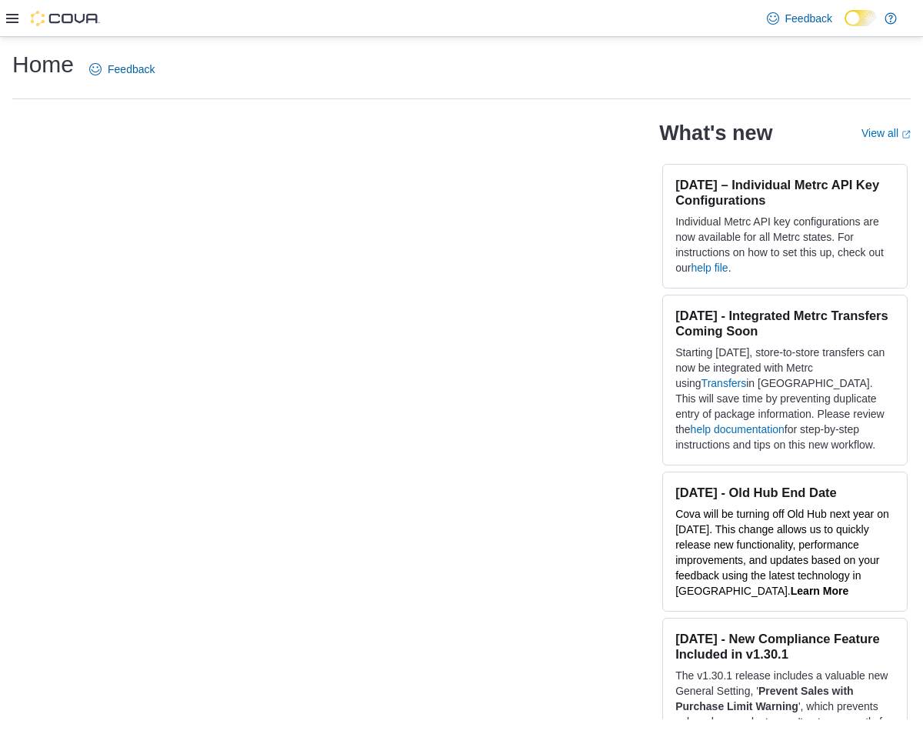
click at [13, 14] on icon at bounding box center [12, 18] width 12 height 9
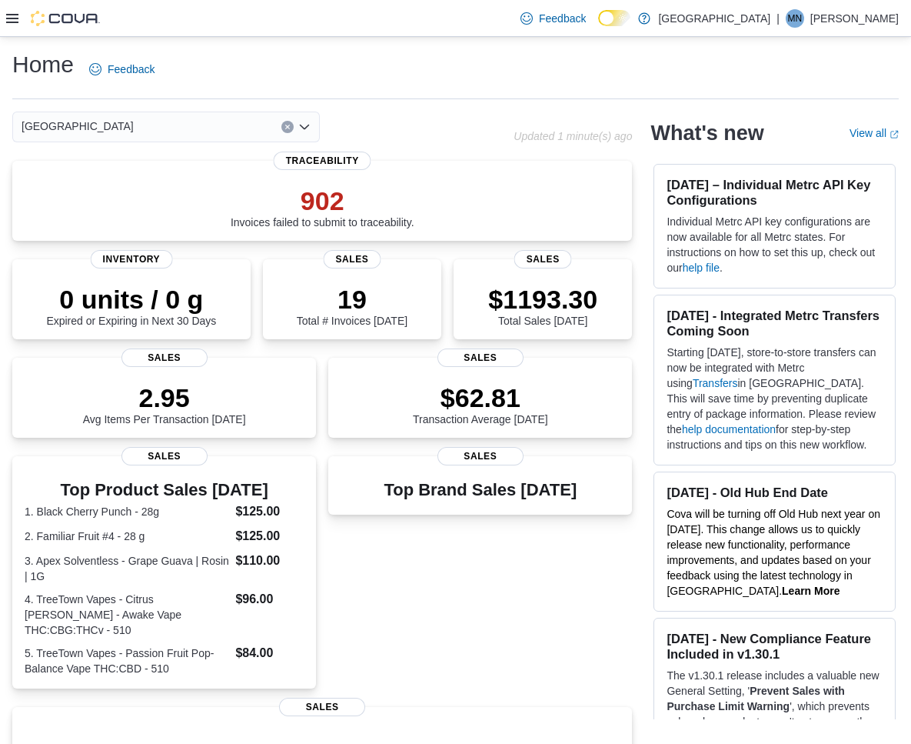
click at [9, 18] on icon at bounding box center [12, 18] width 12 height 9
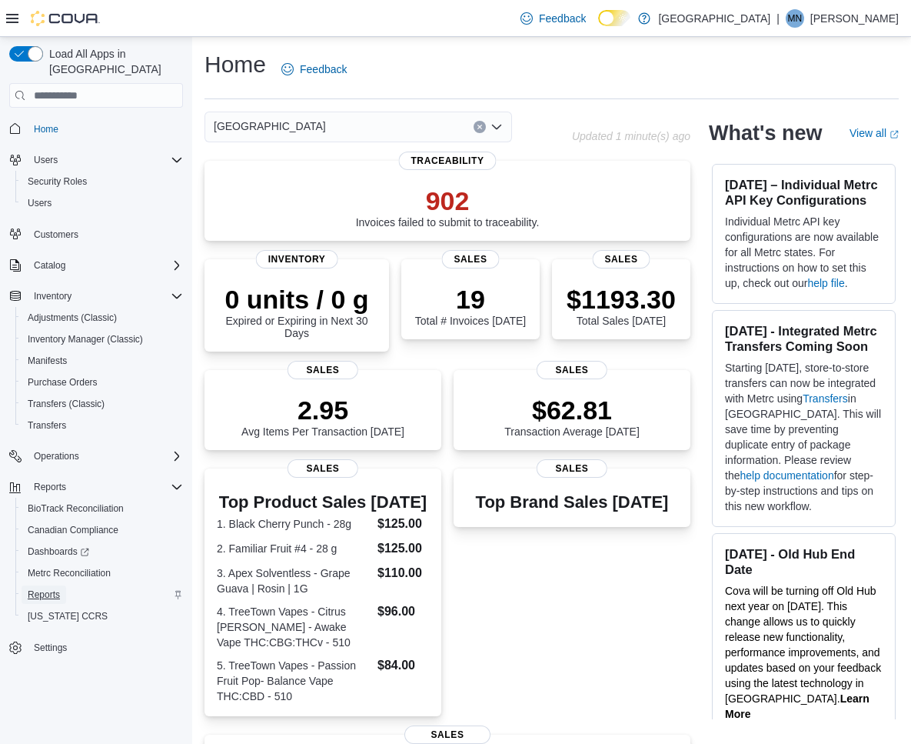
click at [41, 588] on span "Reports" at bounding box center [44, 594] width 32 height 12
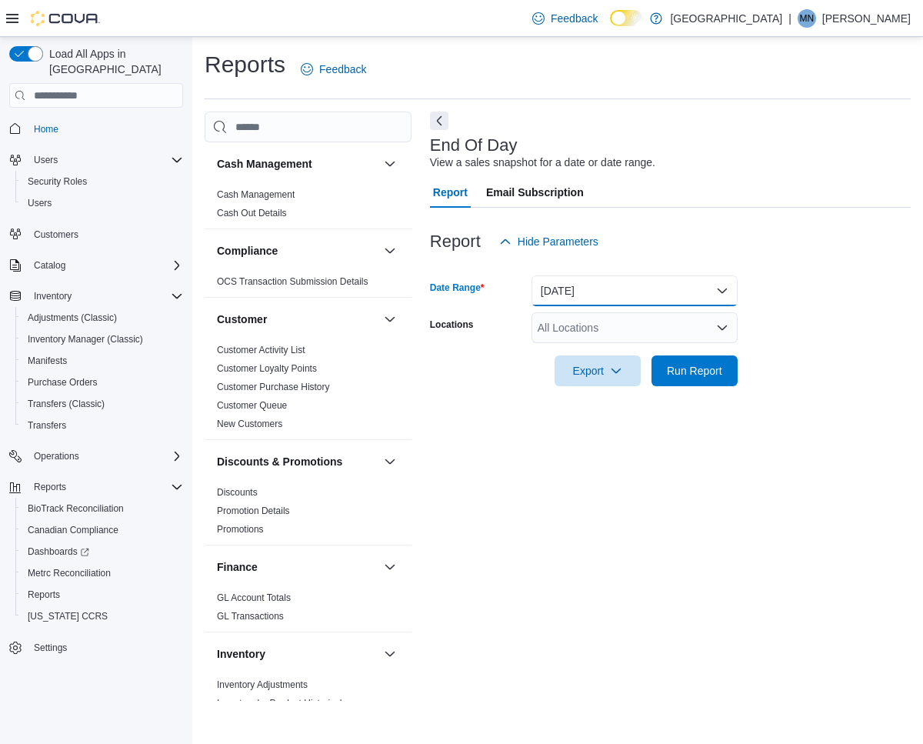
click at [574, 298] on button "[DATE]" at bounding box center [634, 290] width 206 height 31
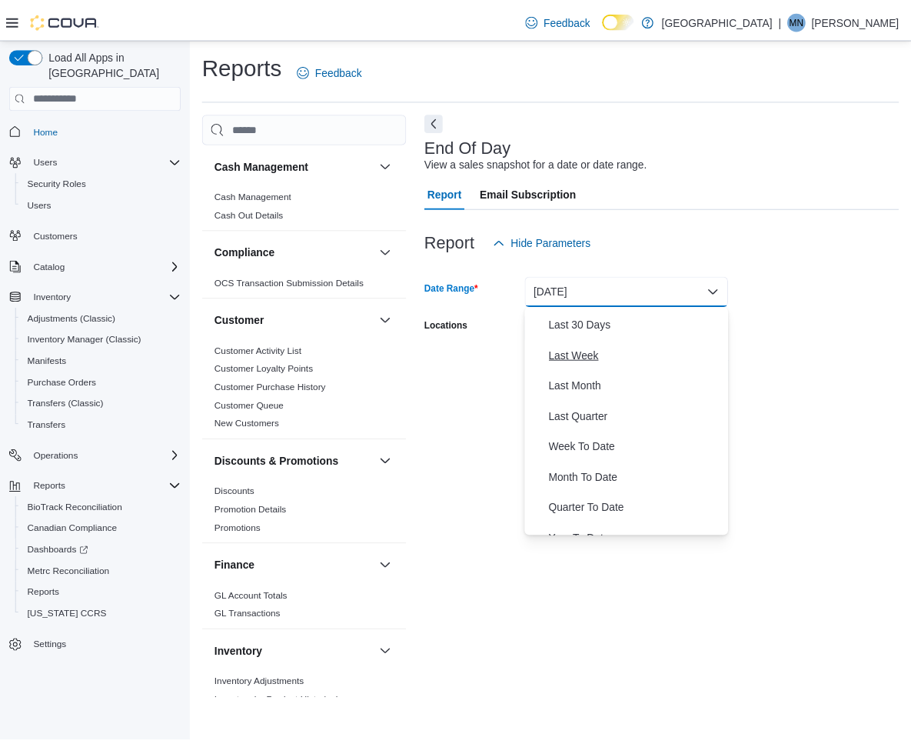
scroll to position [200, 0]
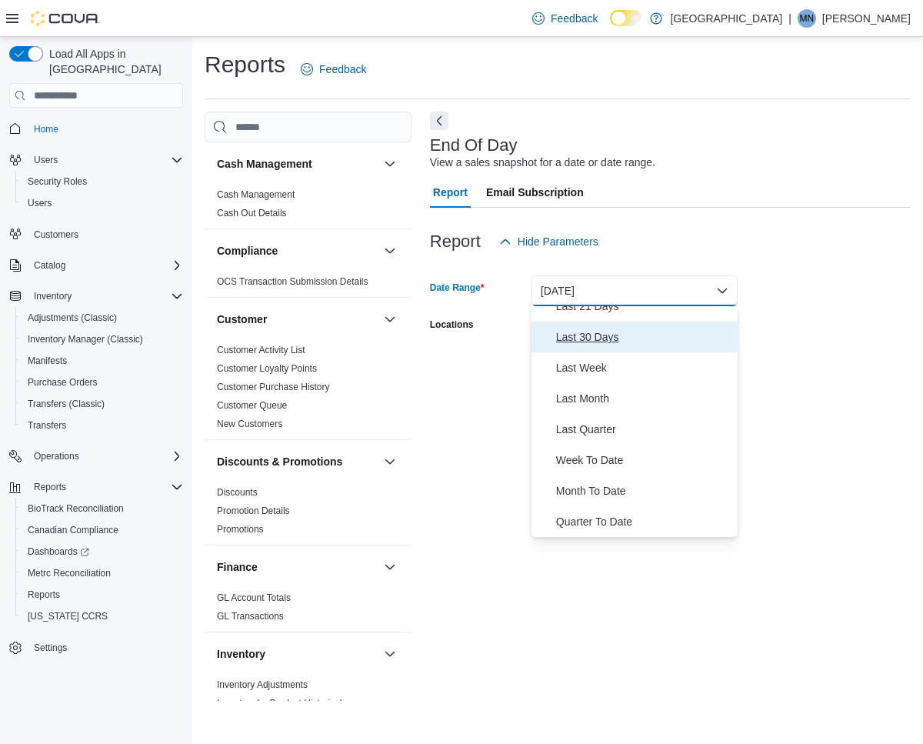
click at [590, 342] on span "Last 30 Days" at bounding box center [643, 337] width 175 height 18
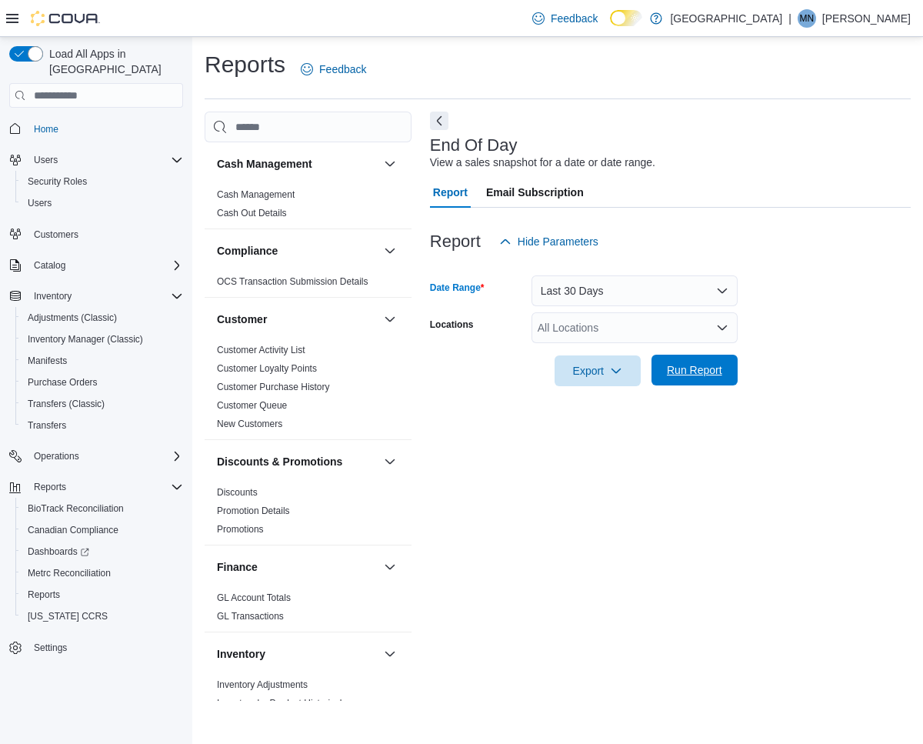
click at [707, 368] on span "Run Report" at bounding box center [694, 369] width 55 height 15
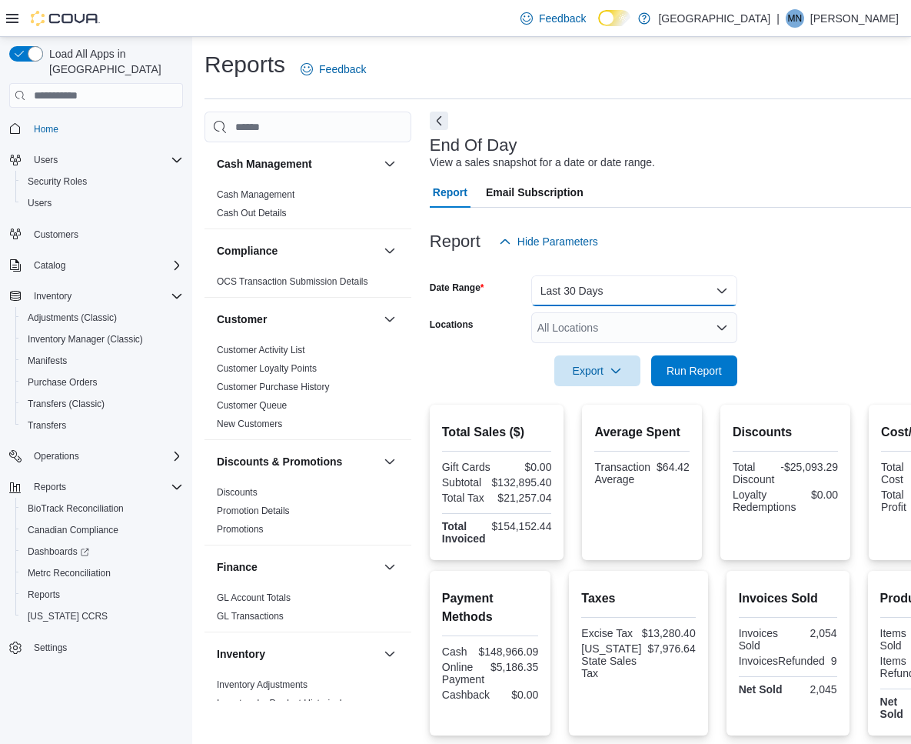
click at [683, 290] on button "Last 30 Days" at bounding box center [634, 290] width 206 height 31
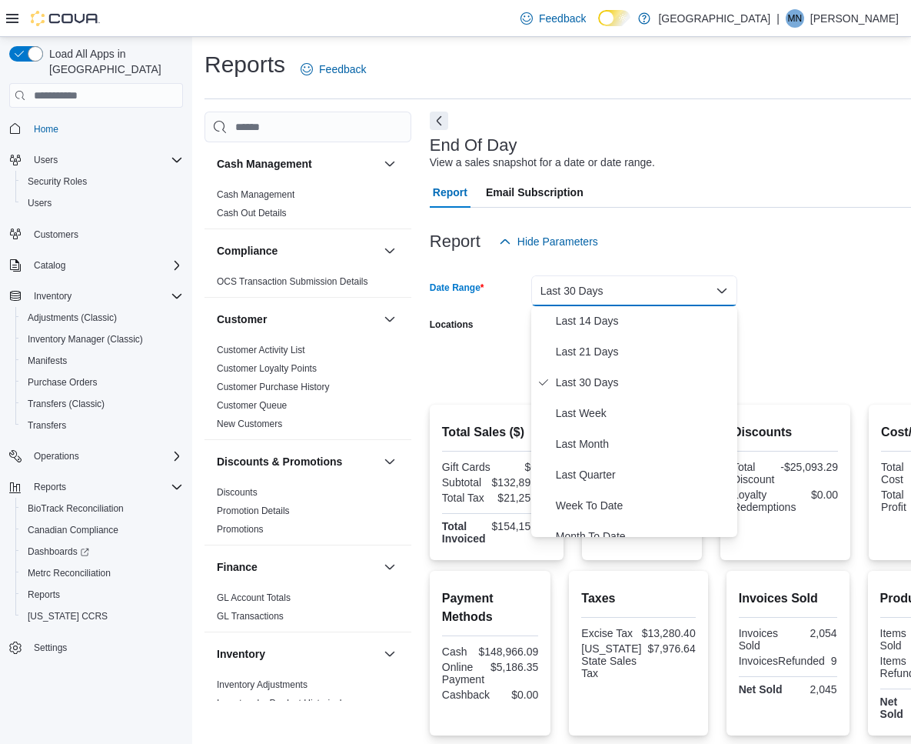
scroll to position [231, 0]
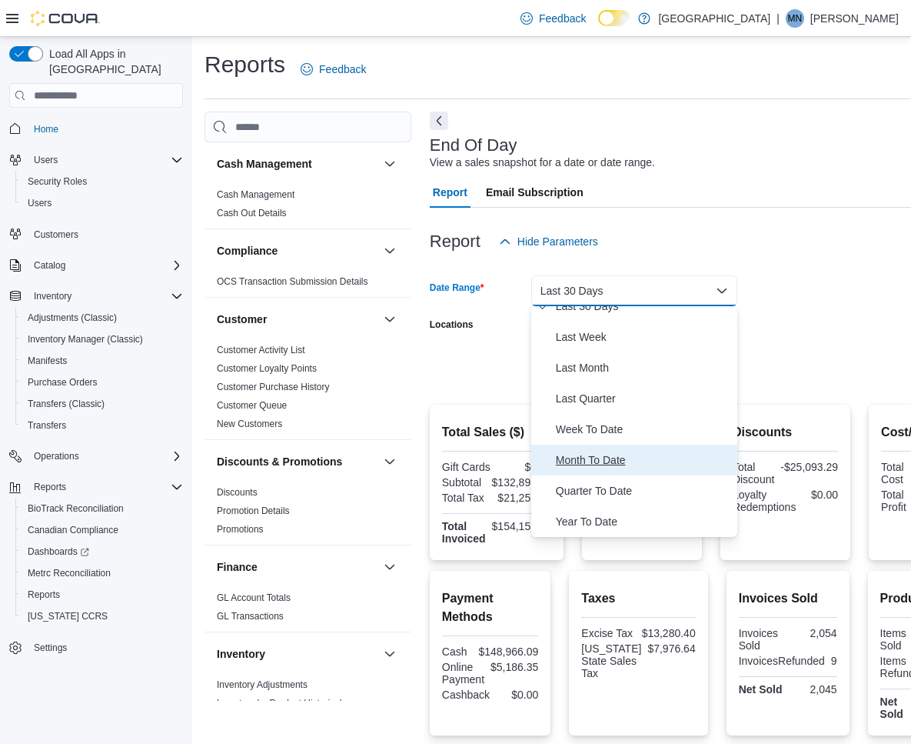
click at [623, 451] on span "Month To Date" at bounding box center [643, 460] width 175 height 18
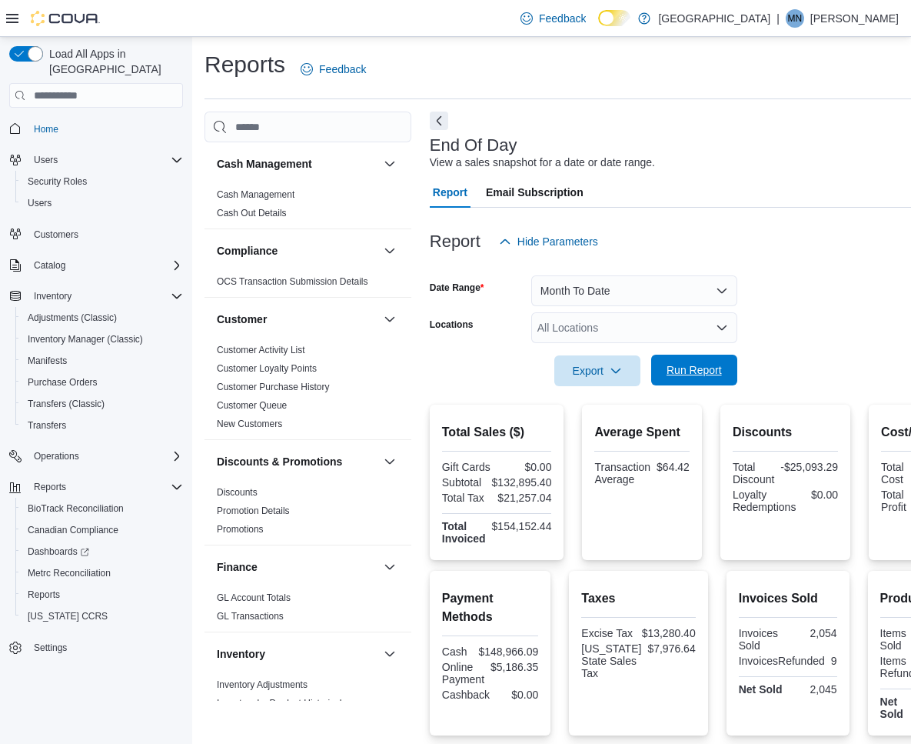
click at [691, 366] on span "Run Report" at bounding box center [694, 369] width 55 height 15
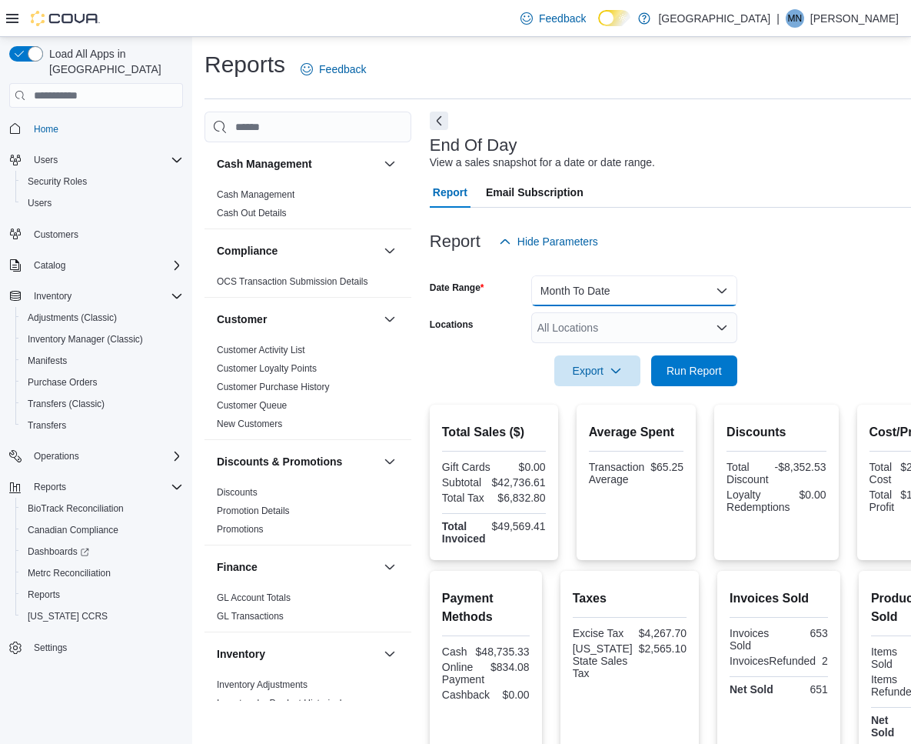
click at [556, 295] on button "Month To Date" at bounding box center [634, 290] width 206 height 31
click at [558, 296] on button "Month To Date" at bounding box center [634, 290] width 206 height 31
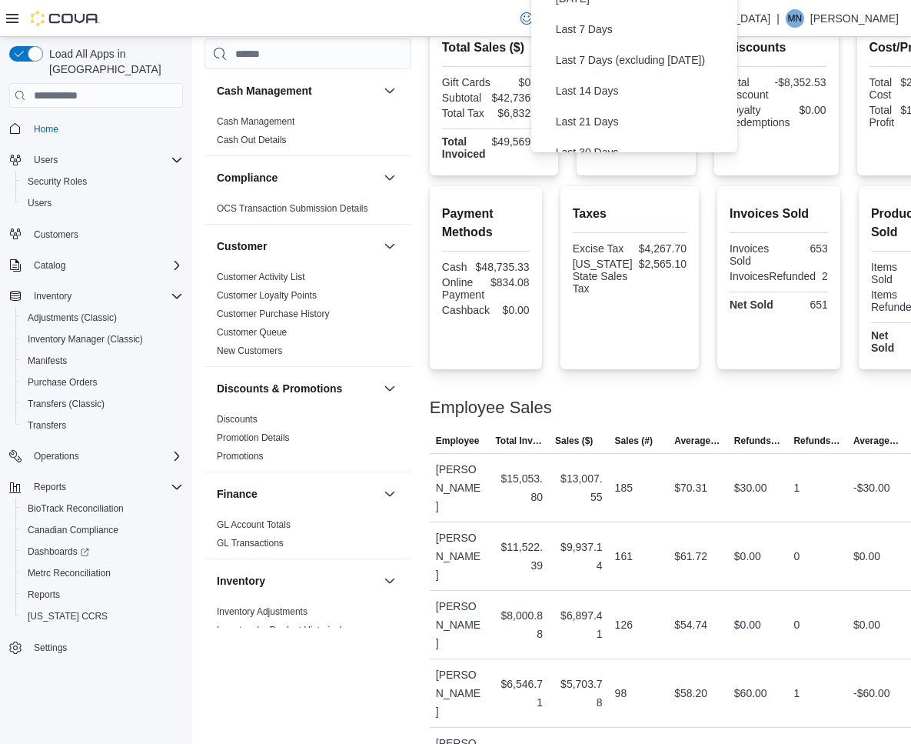
scroll to position [0, 0]
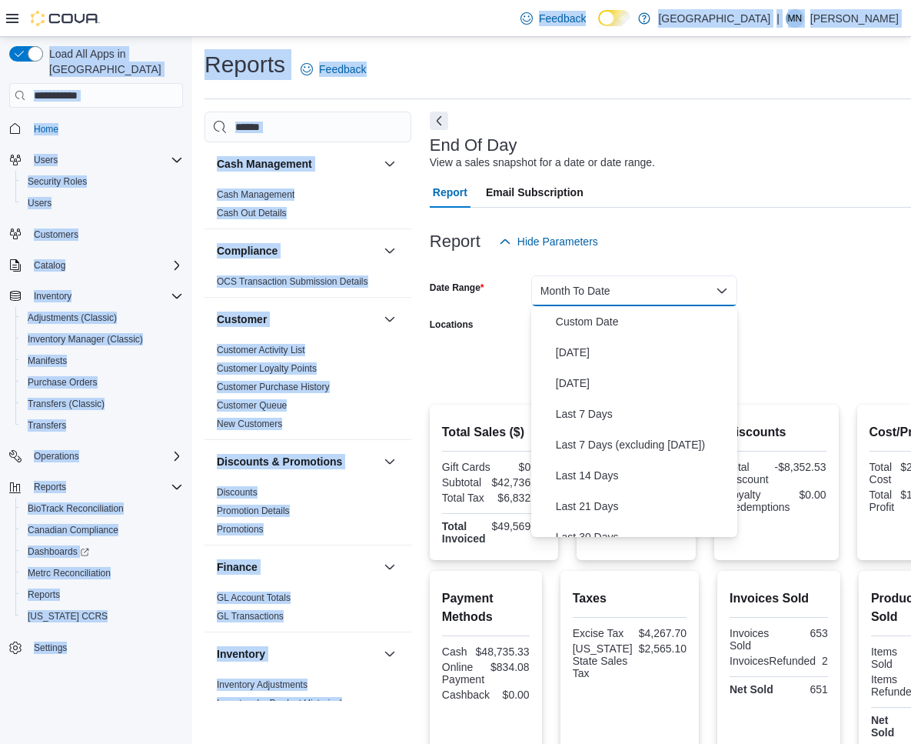
drag, startPoint x: 465, startPoint y: 20, endPoint x: 442, endPoint y: 105, distance: 88.4
click at [442, 105] on div "Feedback Dark Mode Southland Farms | [GEOGRAPHIC_DATA] [PERSON_NAME] Load All A…" at bounding box center [455, 665] width 911 height 1330
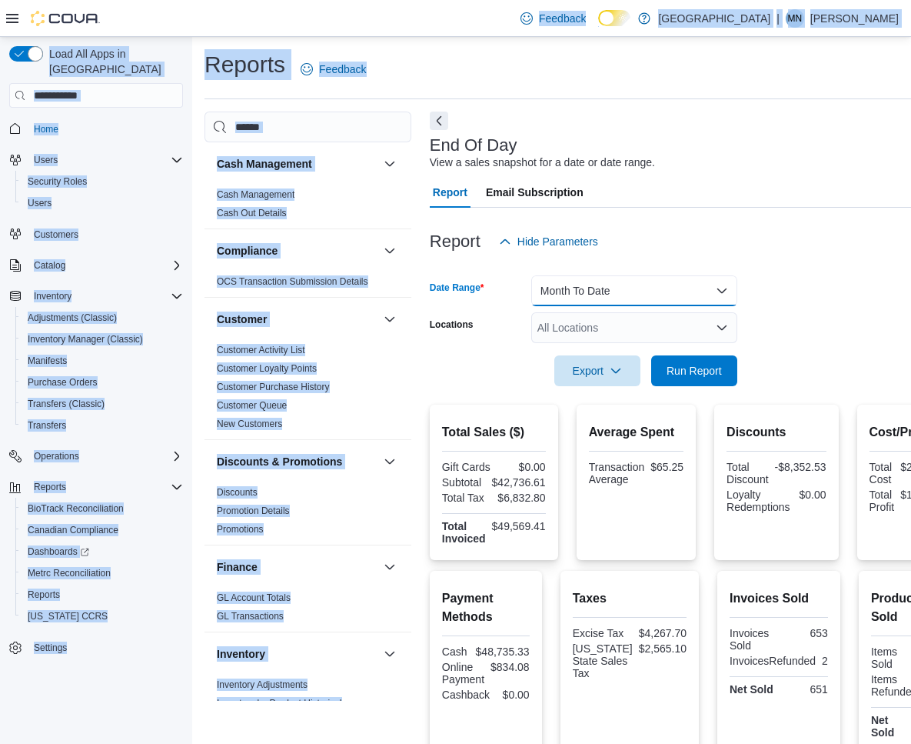
click at [570, 291] on button "Month To Date" at bounding box center [634, 290] width 206 height 31
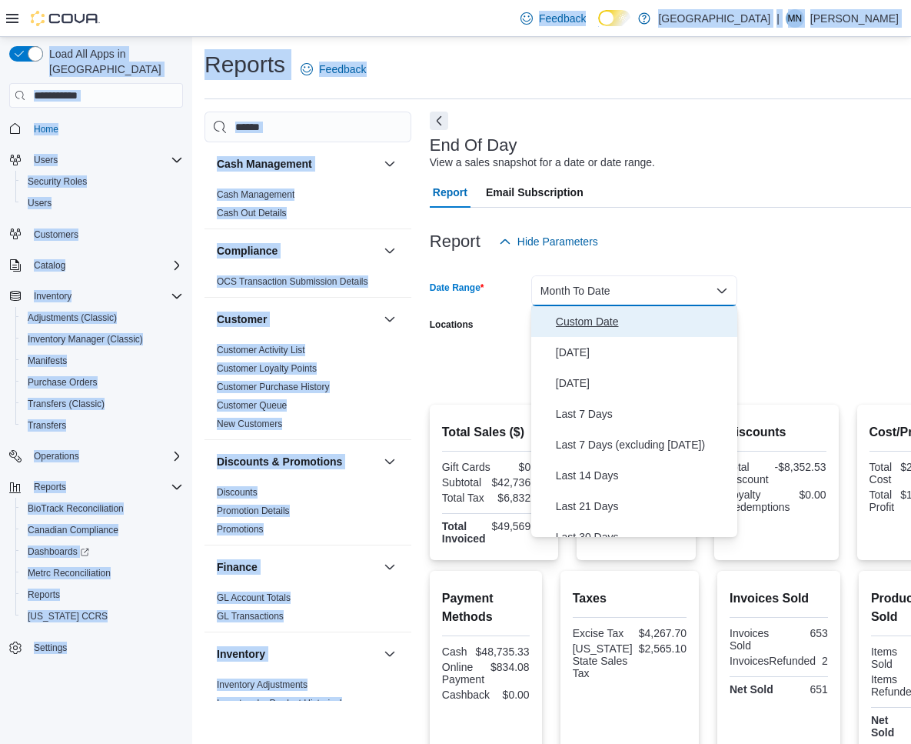
click at [580, 323] on span "Custom Date" at bounding box center [643, 321] width 175 height 18
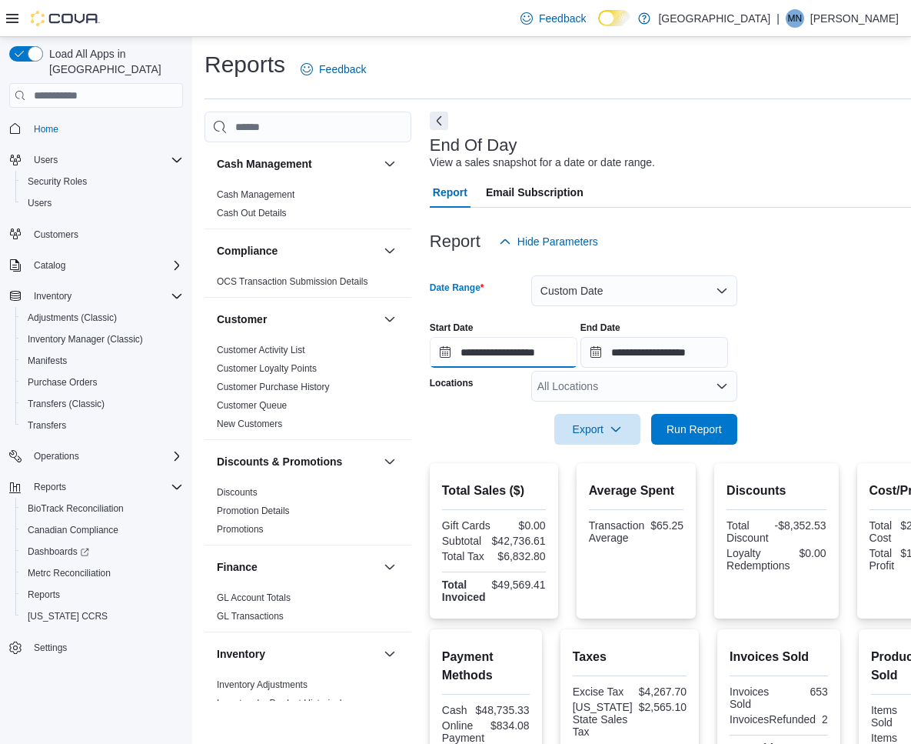
click at [537, 348] on input "**********" at bounding box center [504, 352] width 148 height 31
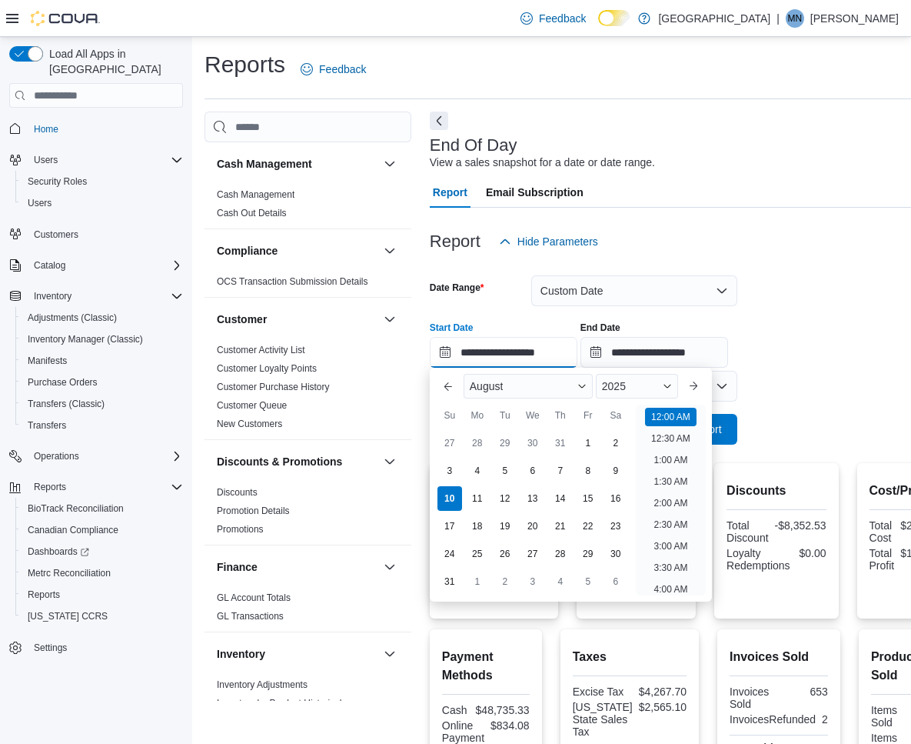
scroll to position [48, 0]
click at [560, 476] on div "7" at bounding box center [560, 471] width 27 height 27
type input "**********"
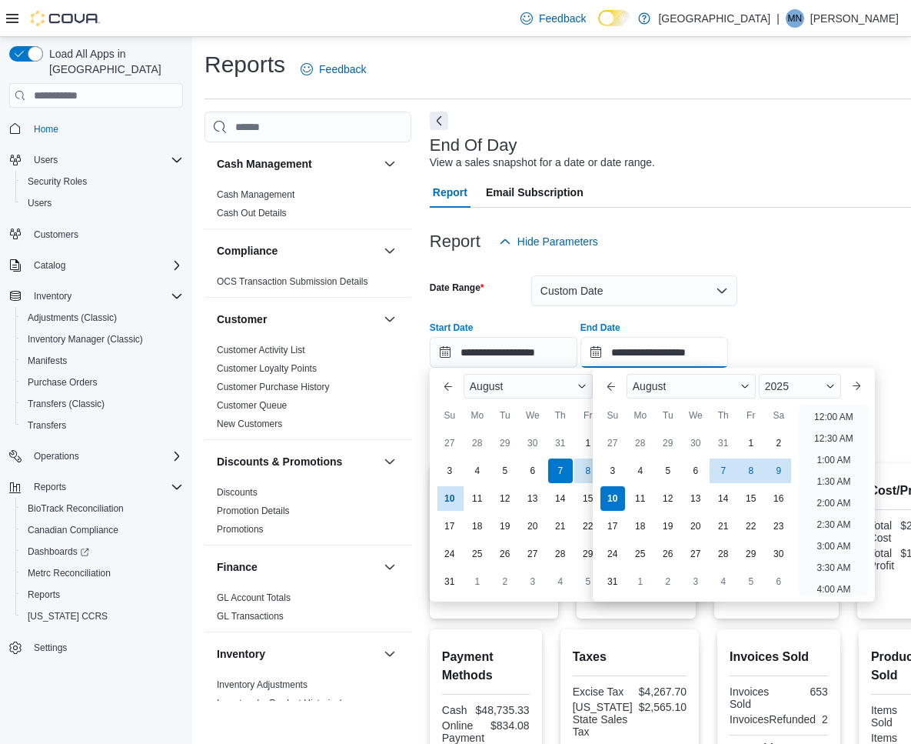
click at [638, 348] on input "**********" at bounding box center [655, 352] width 148 height 31
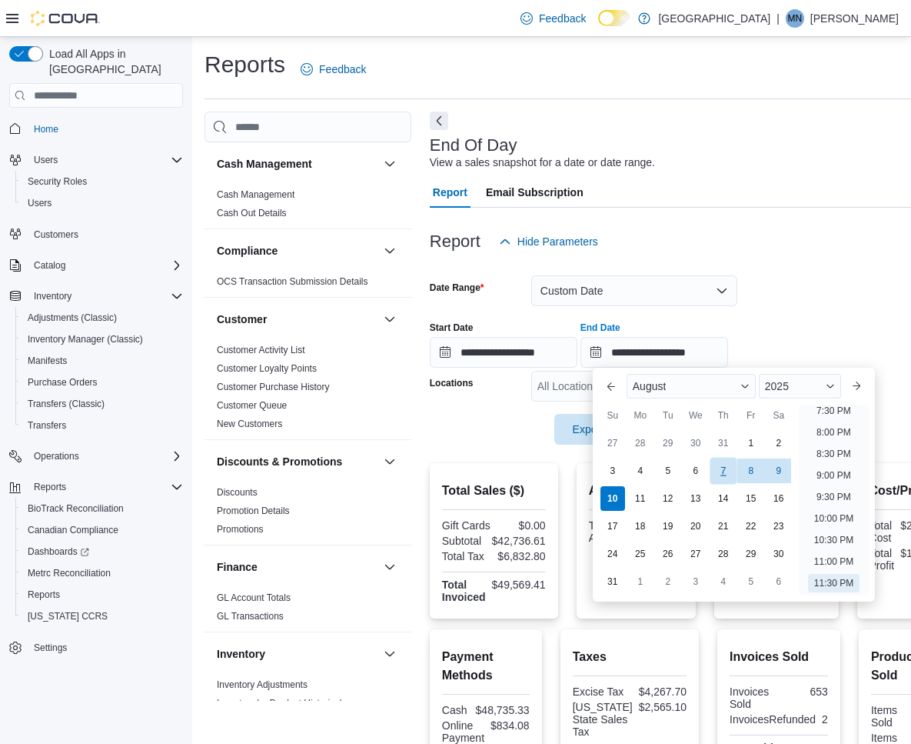
click at [729, 473] on div "7" at bounding box center [723, 471] width 27 height 27
type input "**********"
click at [771, 320] on div "**********" at bounding box center [699, 338] width 538 height 58
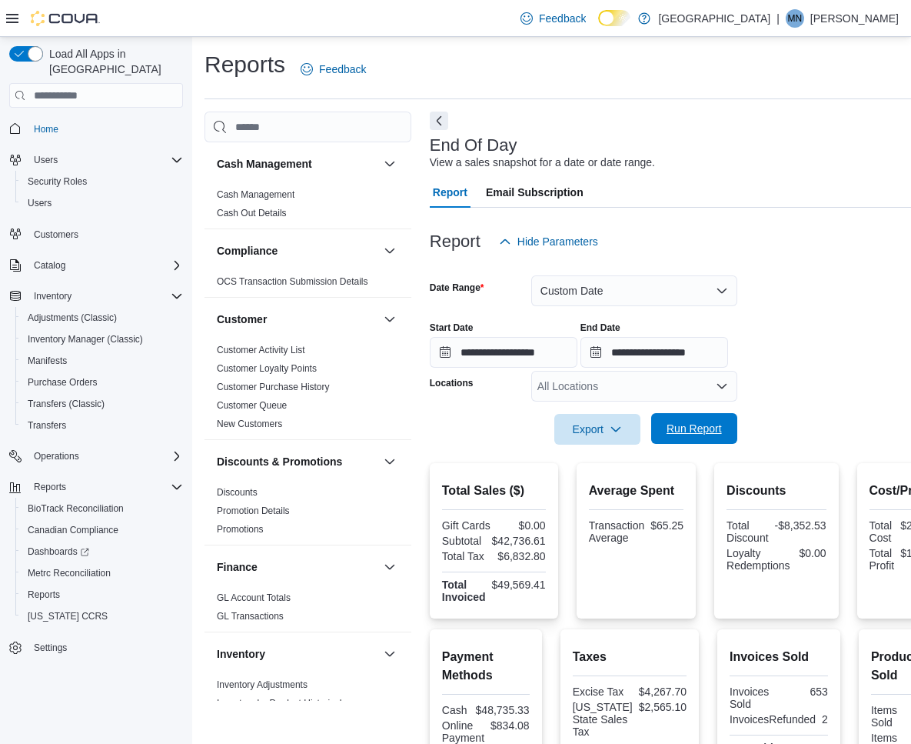
click at [682, 427] on span "Run Report" at bounding box center [694, 428] width 55 height 15
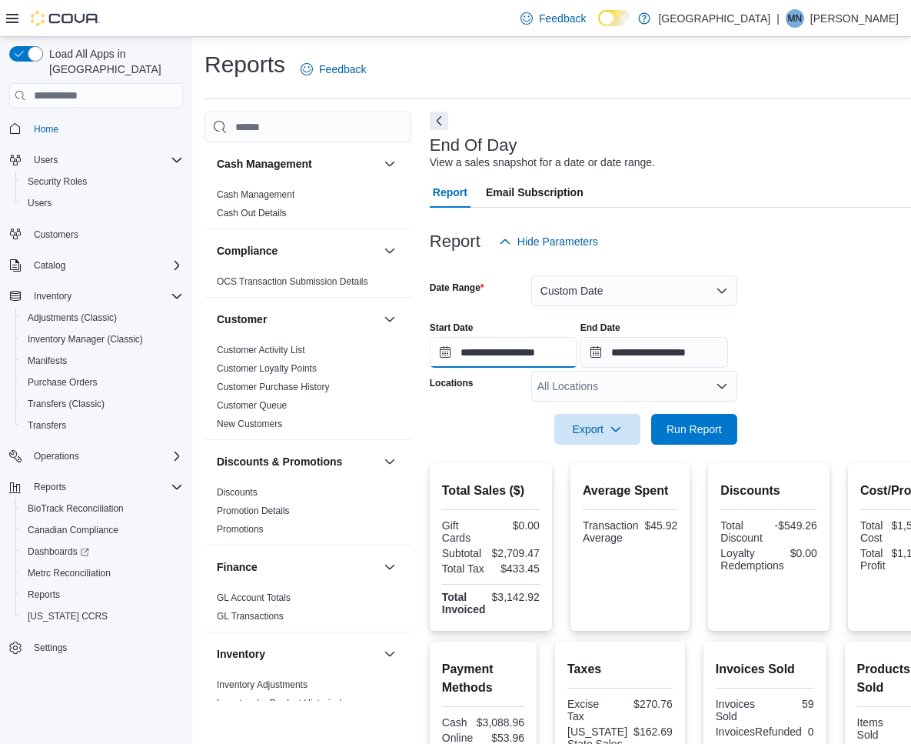
click at [496, 348] on input "**********" at bounding box center [504, 352] width 148 height 31
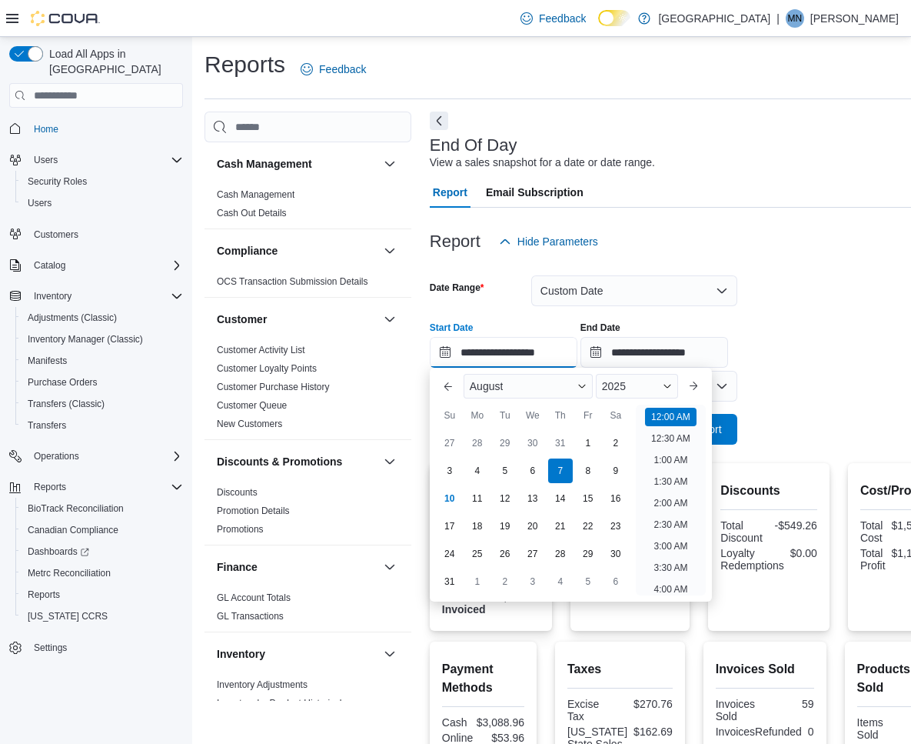
scroll to position [48, 0]
click at [579, 473] on div "8" at bounding box center [588, 471] width 27 height 27
type input "**********"
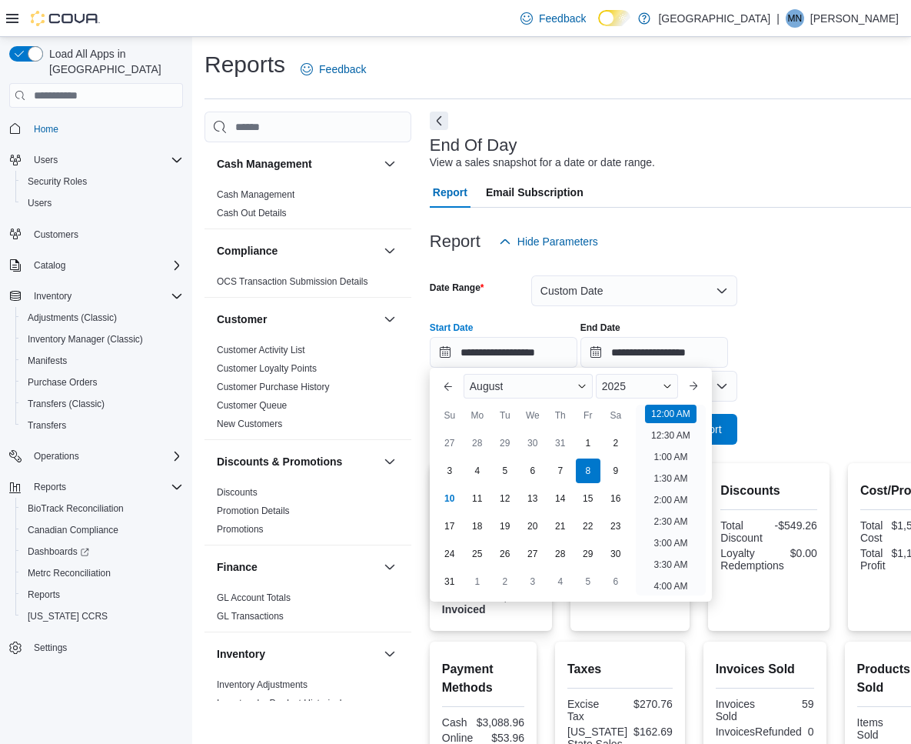
click at [782, 381] on form "**********" at bounding box center [691, 351] width 522 height 188
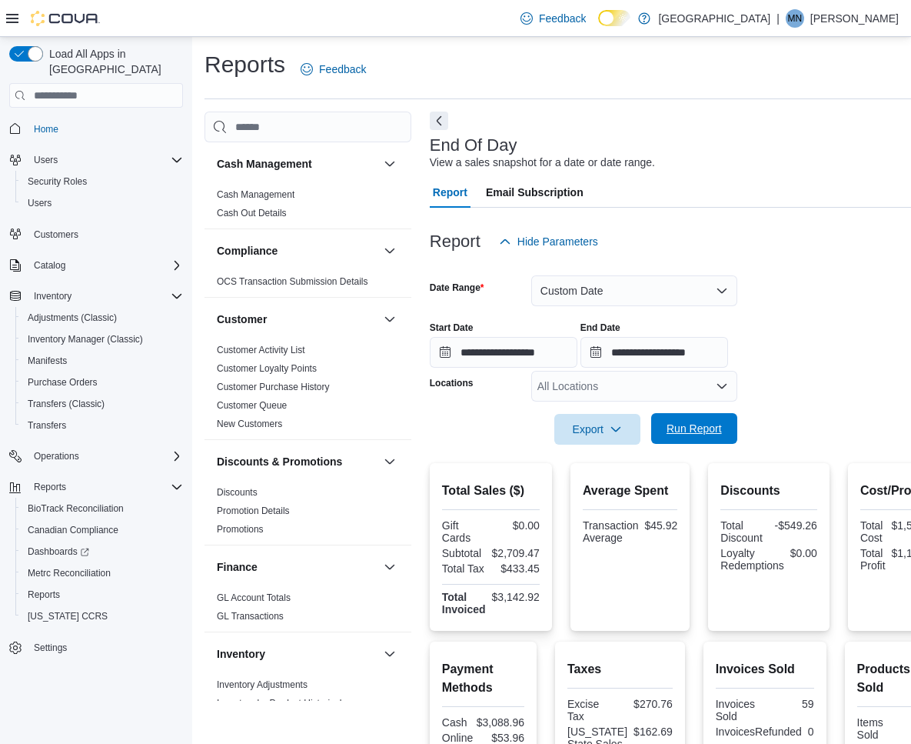
click at [724, 431] on span "Run Report" at bounding box center [695, 428] width 68 height 31
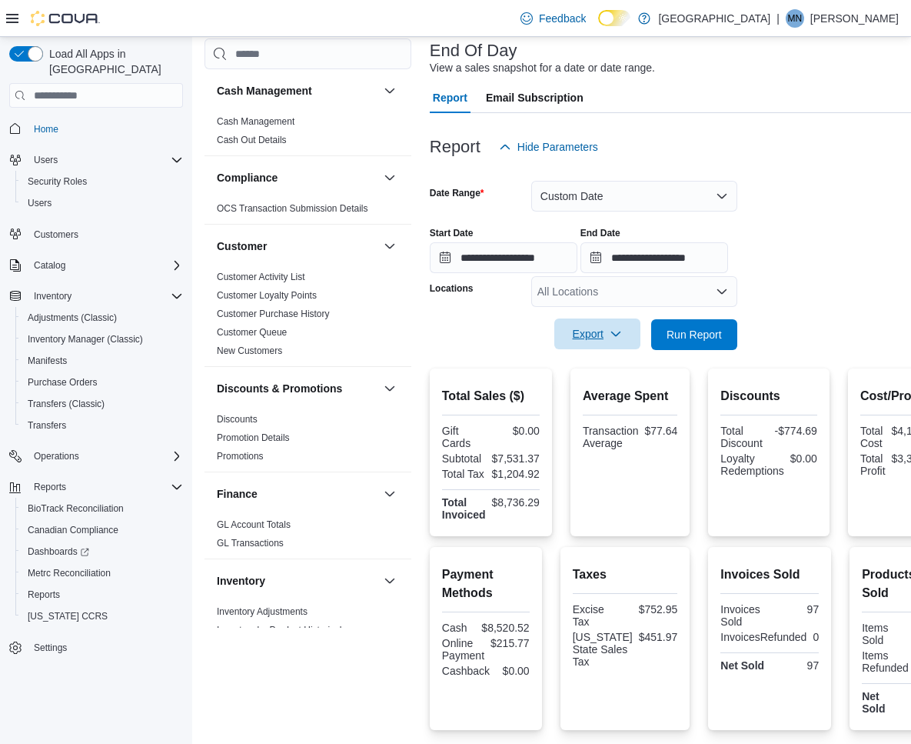
scroll to position [104, 0]
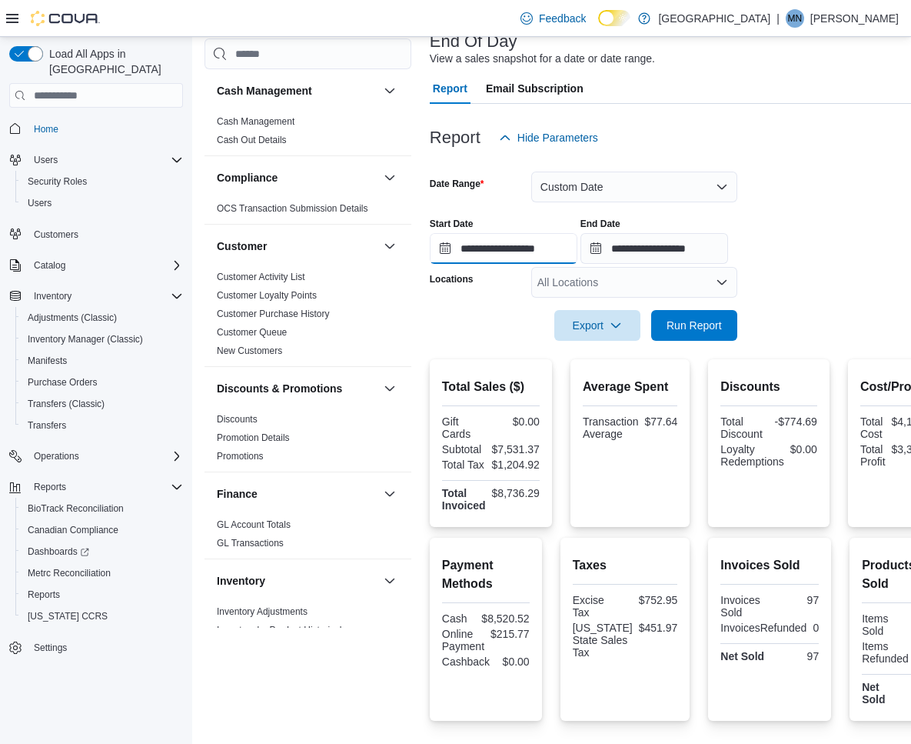
click at [491, 248] on input "**********" at bounding box center [504, 248] width 148 height 31
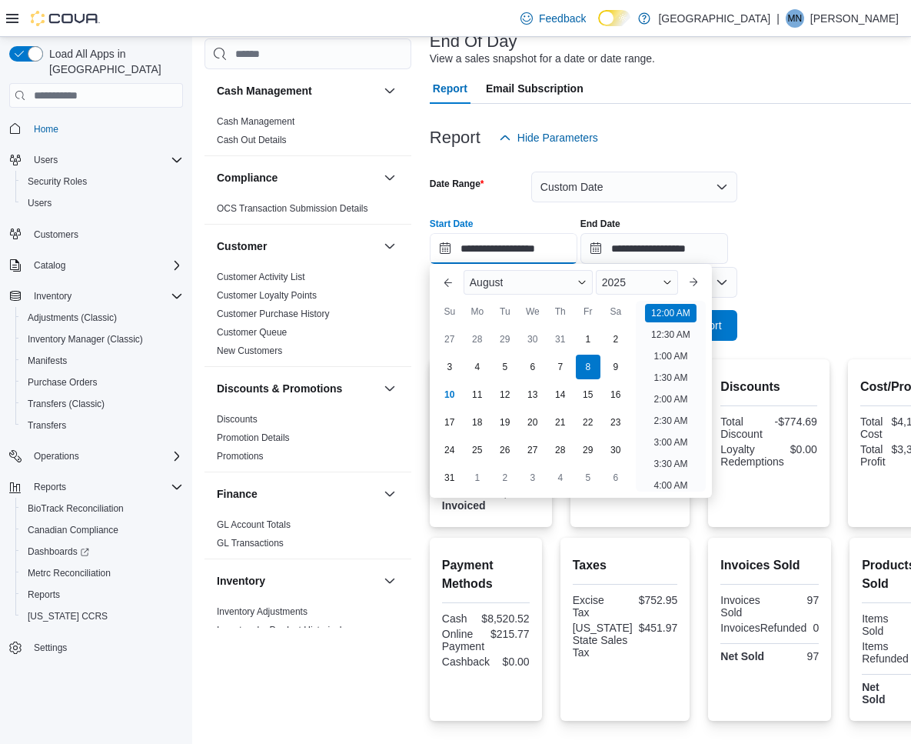
scroll to position [48, 0]
click at [618, 360] on div "9" at bounding box center [615, 367] width 27 height 27
type input "**********"
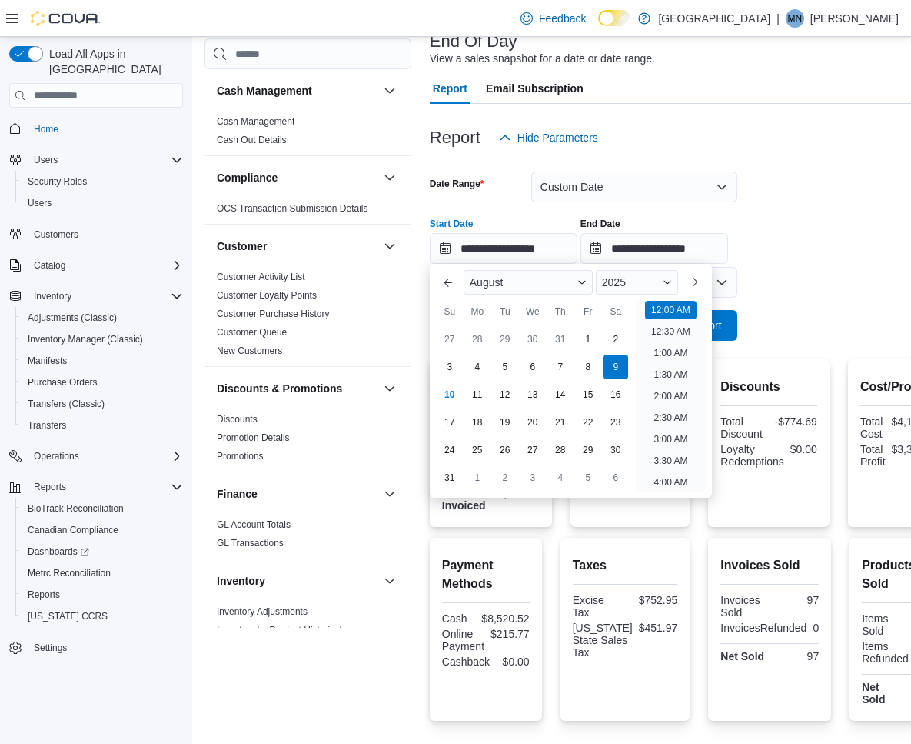
click at [757, 305] on div at bounding box center [691, 304] width 522 height 12
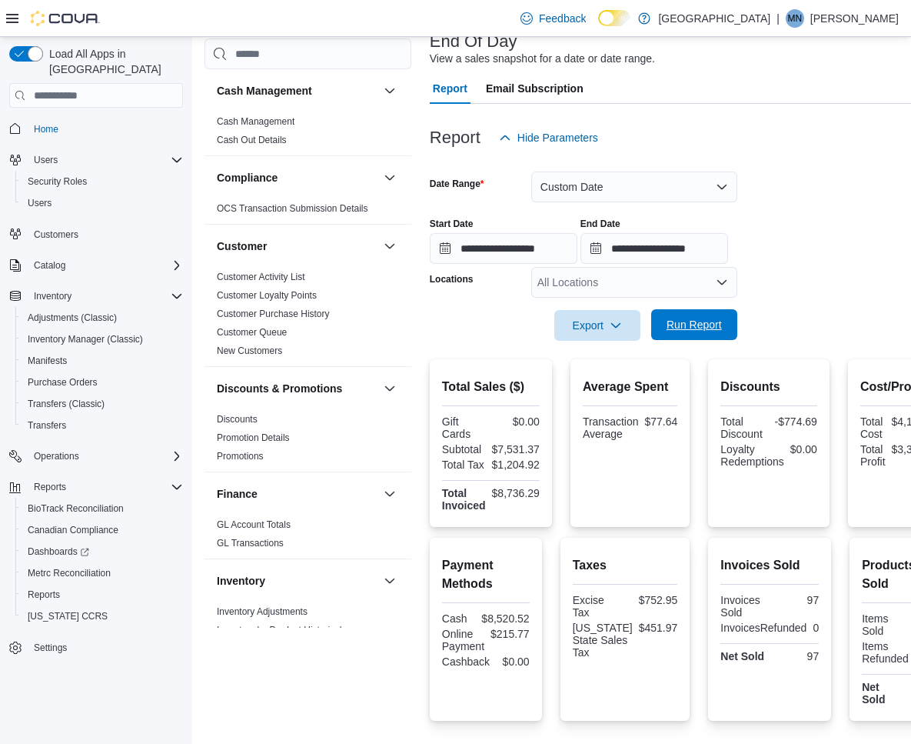
click at [713, 325] on span "Run Report" at bounding box center [694, 324] width 55 height 15
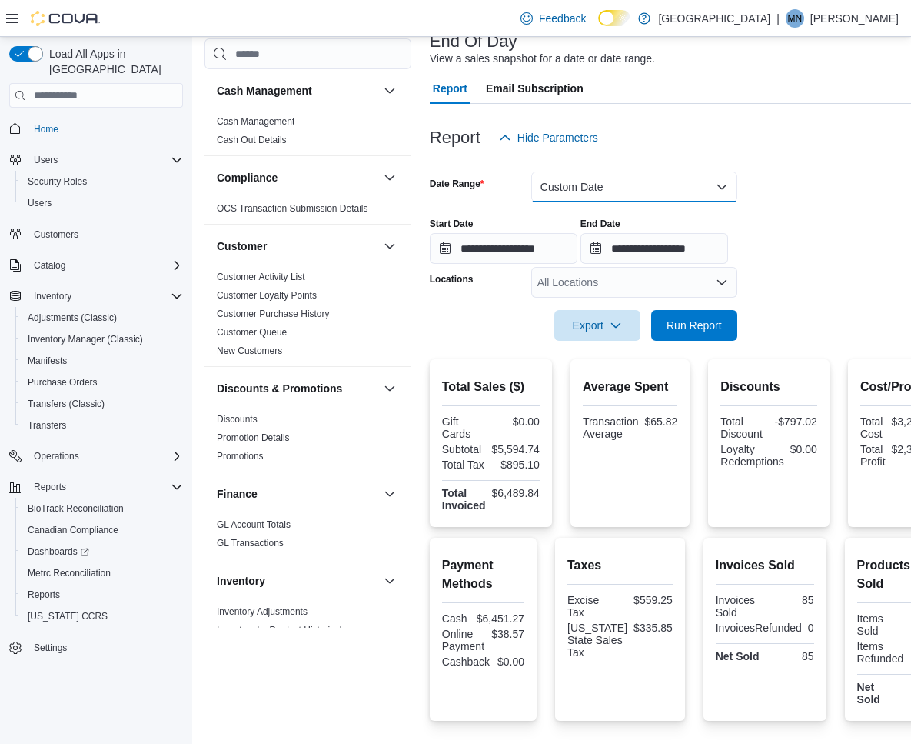
click at [583, 187] on button "Custom Date" at bounding box center [634, 187] width 206 height 31
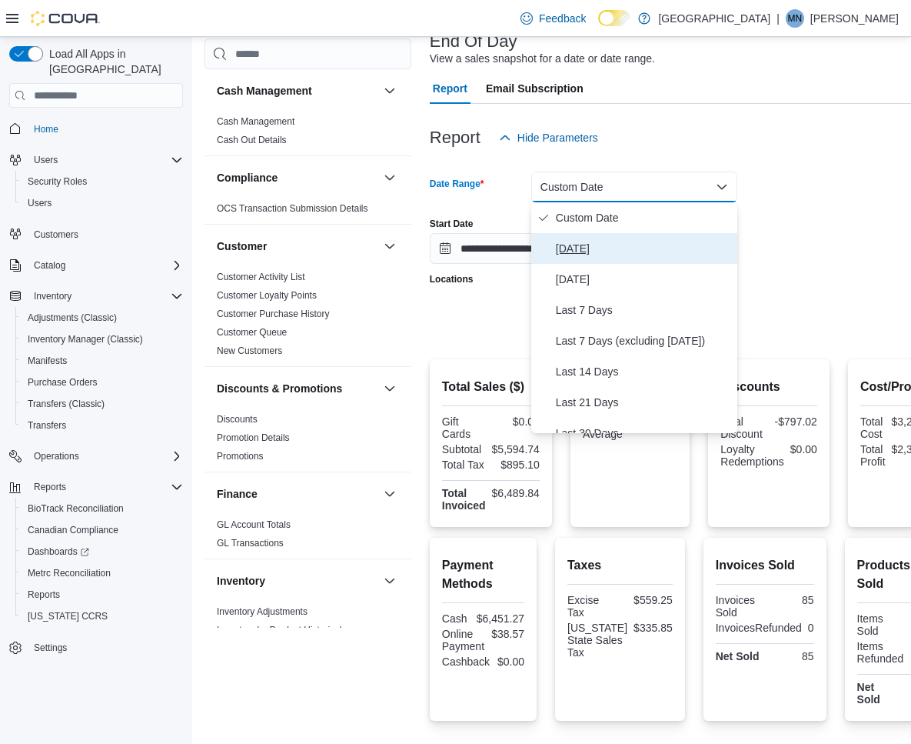
click at [584, 252] on span "[DATE]" at bounding box center [643, 248] width 175 height 18
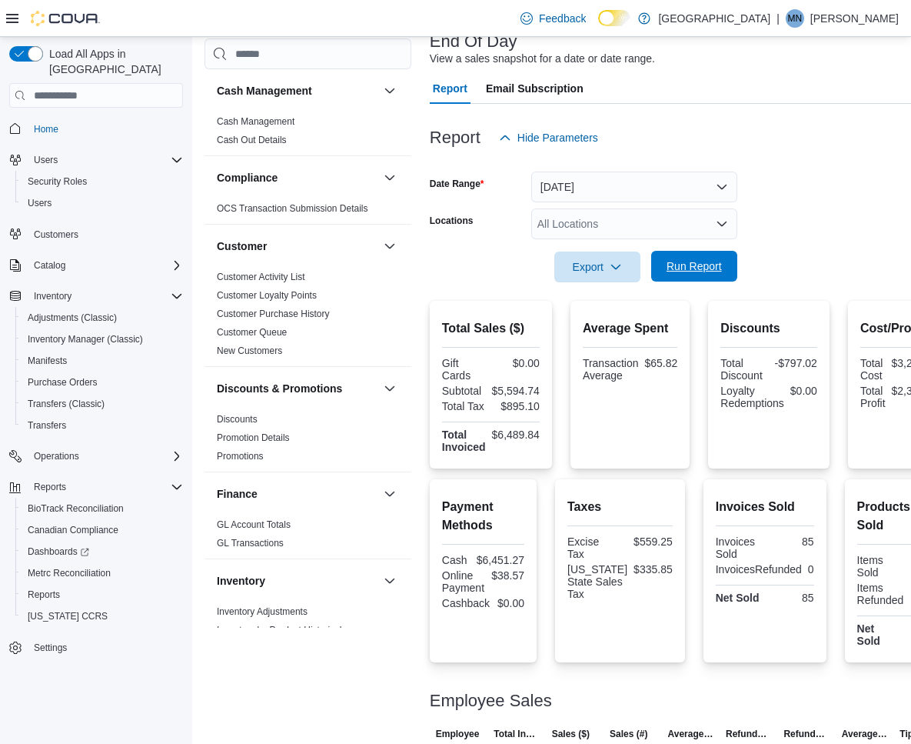
click at [691, 273] on span "Run Report" at bounding box center [694, 265] width 55 height 15
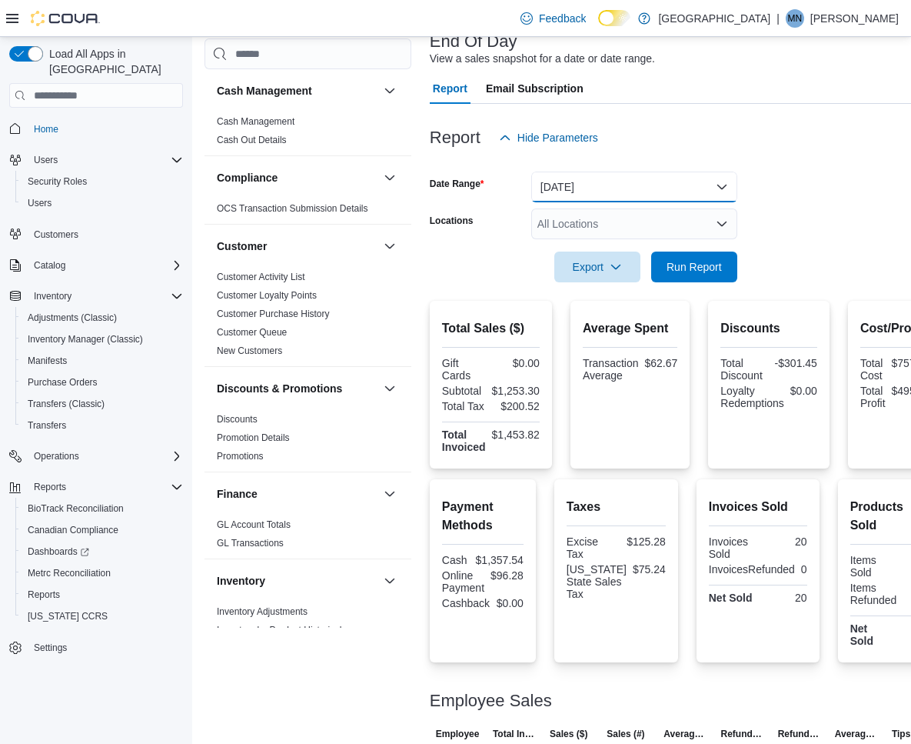
click at [564, 188] on button "[DATE]" at bounding box center [634, 187] width 206 height 31
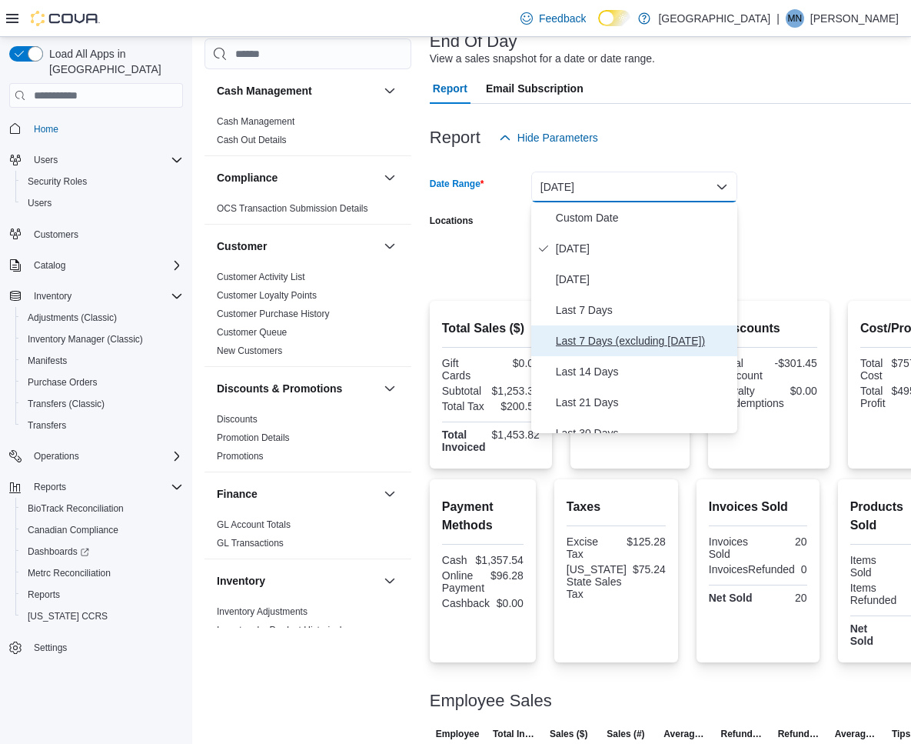
click at [591, 335] on span "Last 7 Days (excluding [DATE])" at bounding box center [643, 340] width 175 height 18
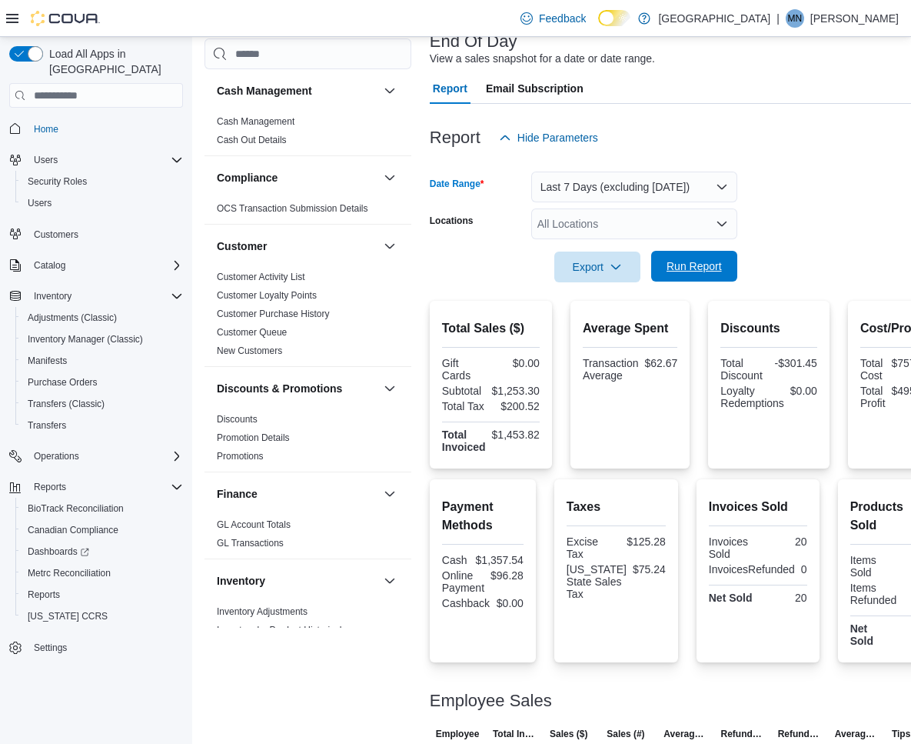
click at [665, 259] on span "Run Report" at bounding box center [695, 266] width 68 height 31
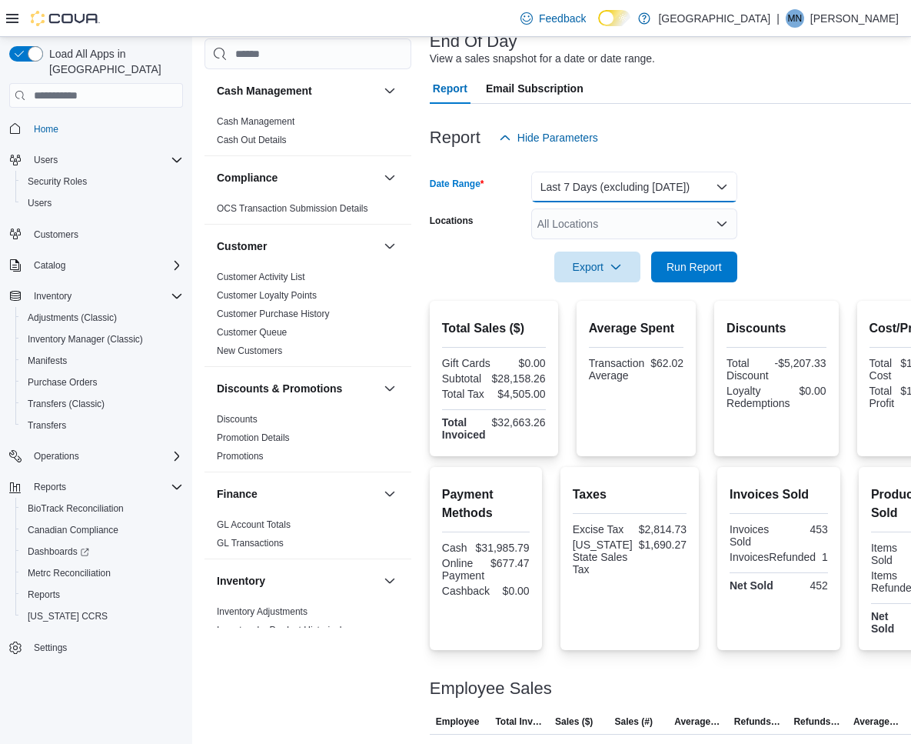
click at [687, 195] on button "Last 7 Days (excluding [DATE])" at bounding box center [634, 187] width 206 height 31
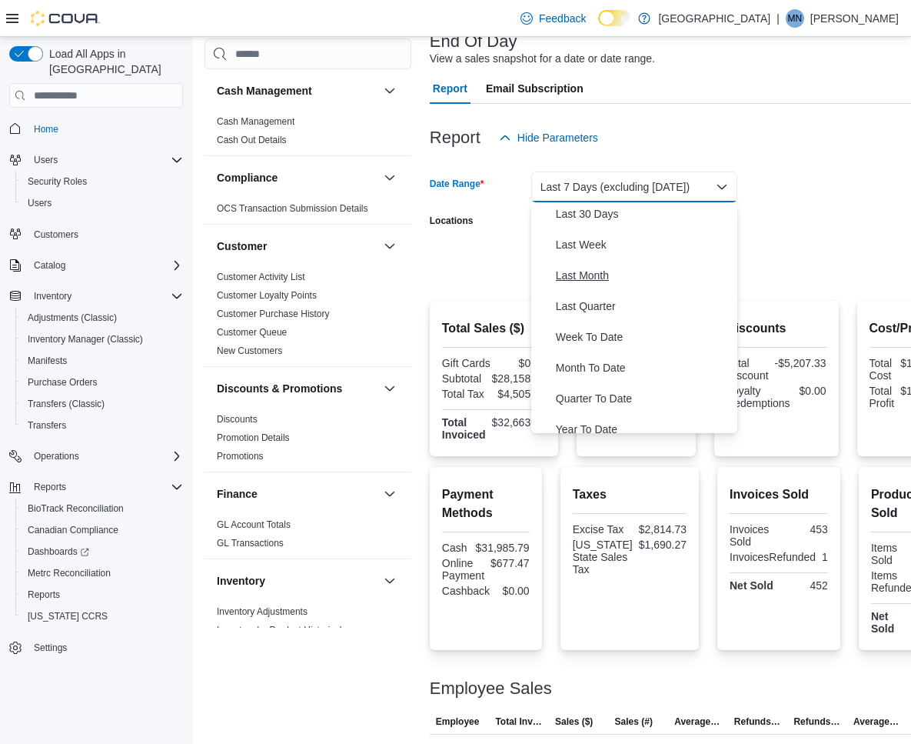
scroll to position [231, 0]
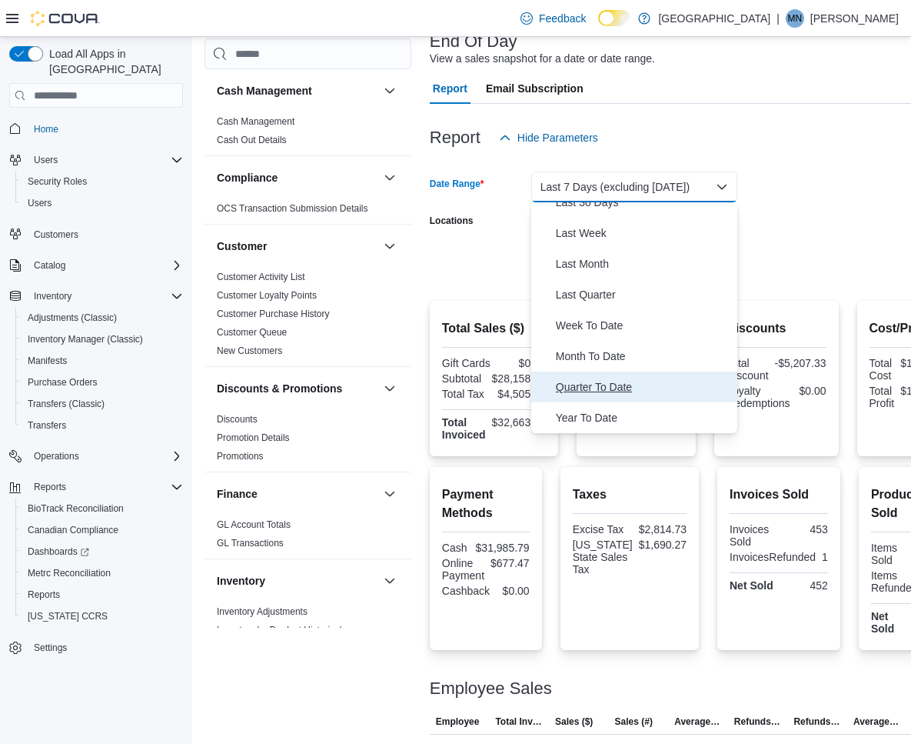
click at [612, 390] on span "Quarter To Date" at bounding box center [643, 387] width 175 height 18
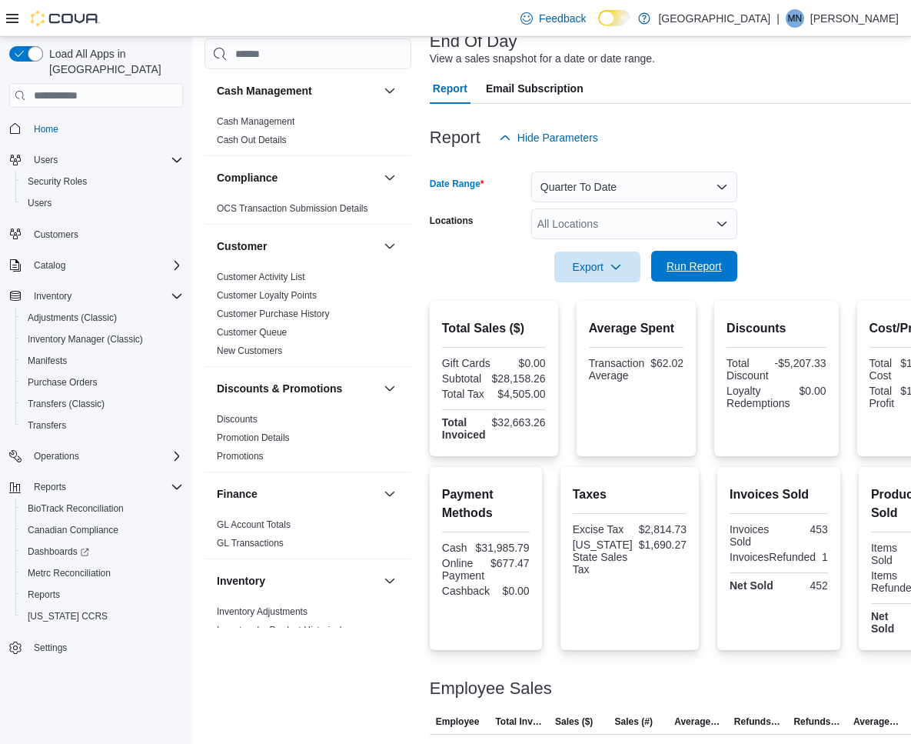
click at [692, 275] on span "Run Report" at bounding box center [695, 266] width 68 height 31
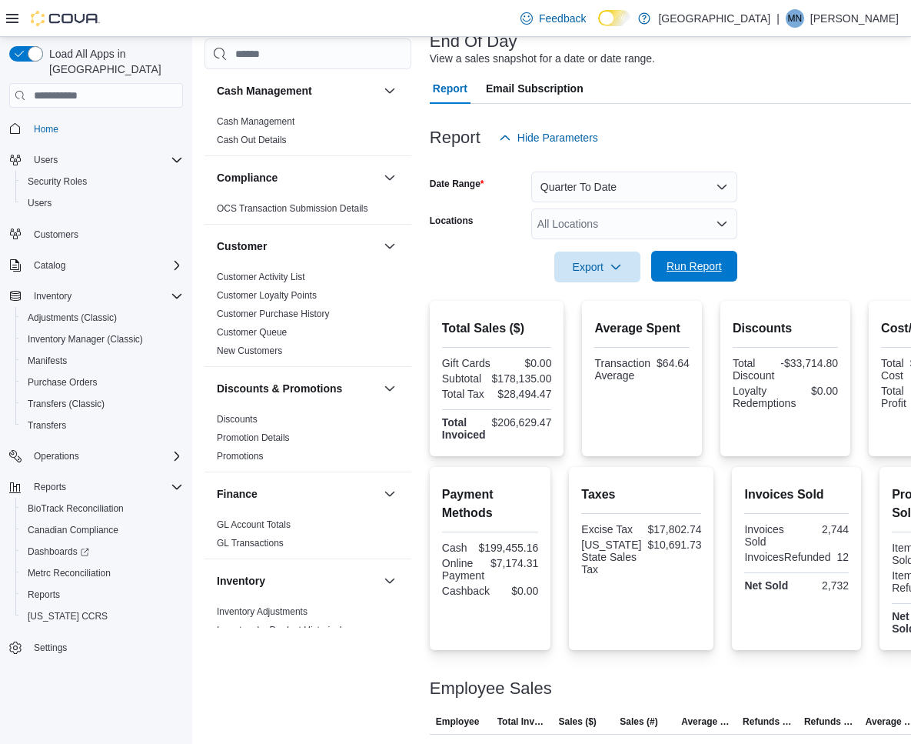
click at [686, 267] on span "Run Report" at bounding box center [694, 265] width 55 height 15
click at [649, 188] on button "Quarter To Date" at bounding box center [634, 187] width 206 height 31
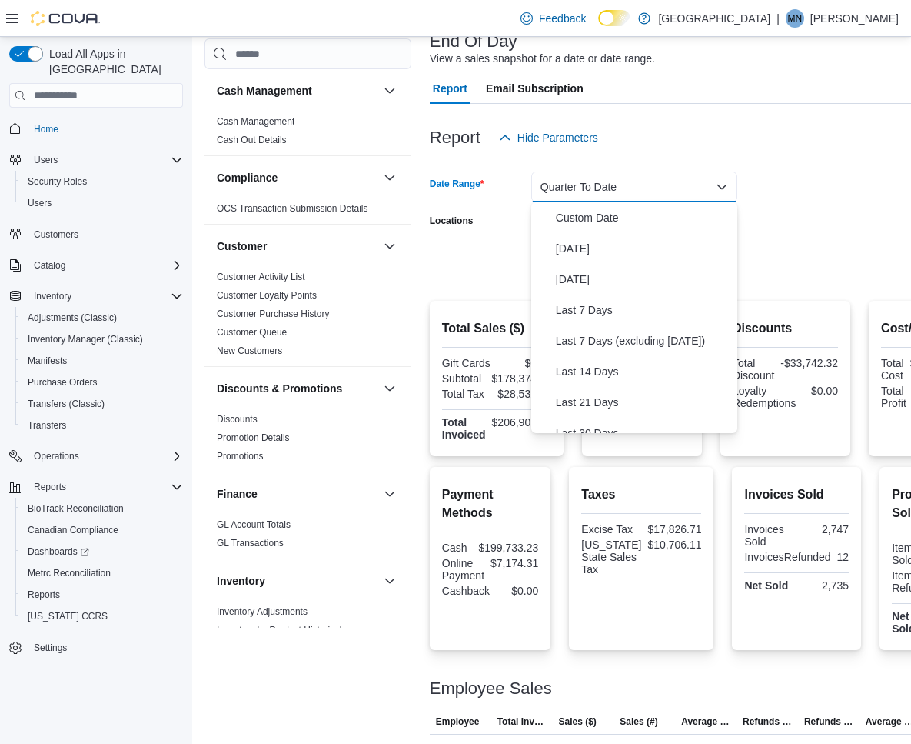
scroll to position [231, 0]
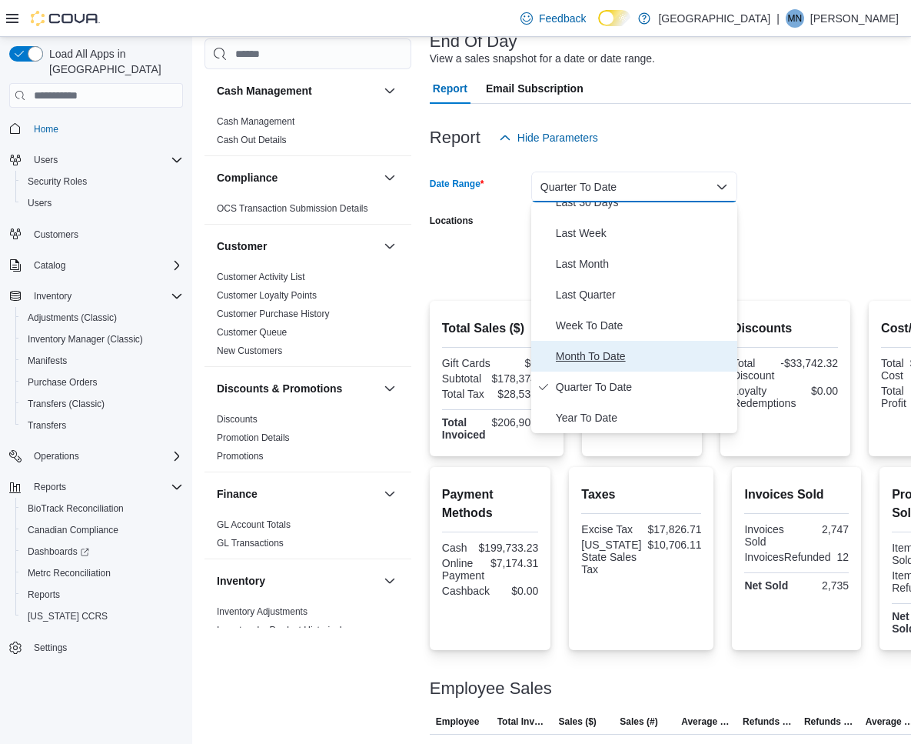
click at [608, 353] on span "Month To Date" at bounding box center [643, 356] width 175 height 18
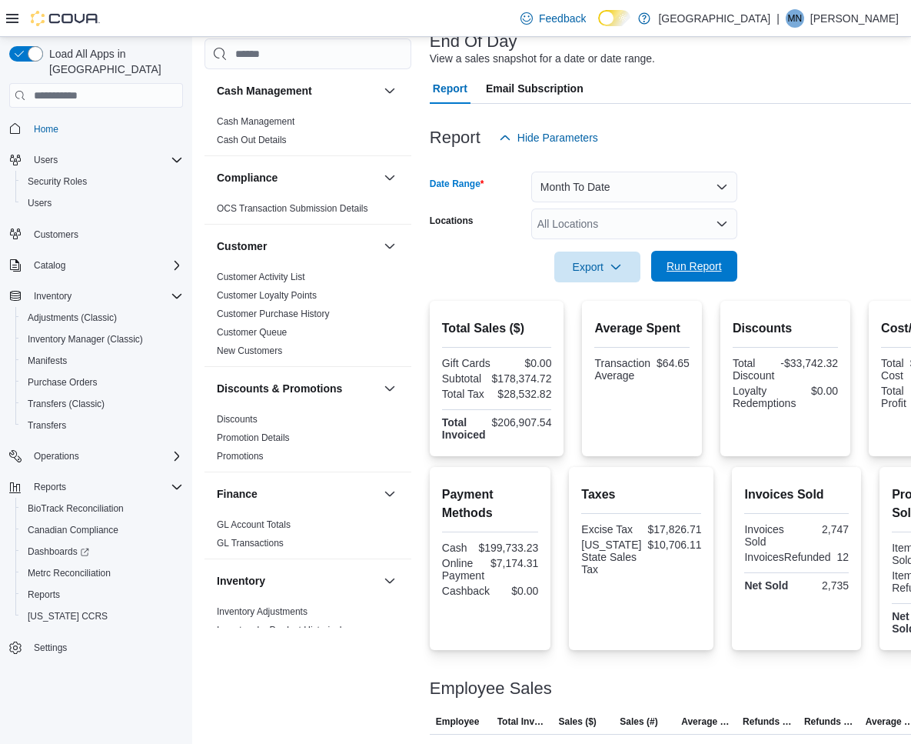
click at [686, 266] on span "Run Report" at bounding box center [694, 265] width 55 height 15
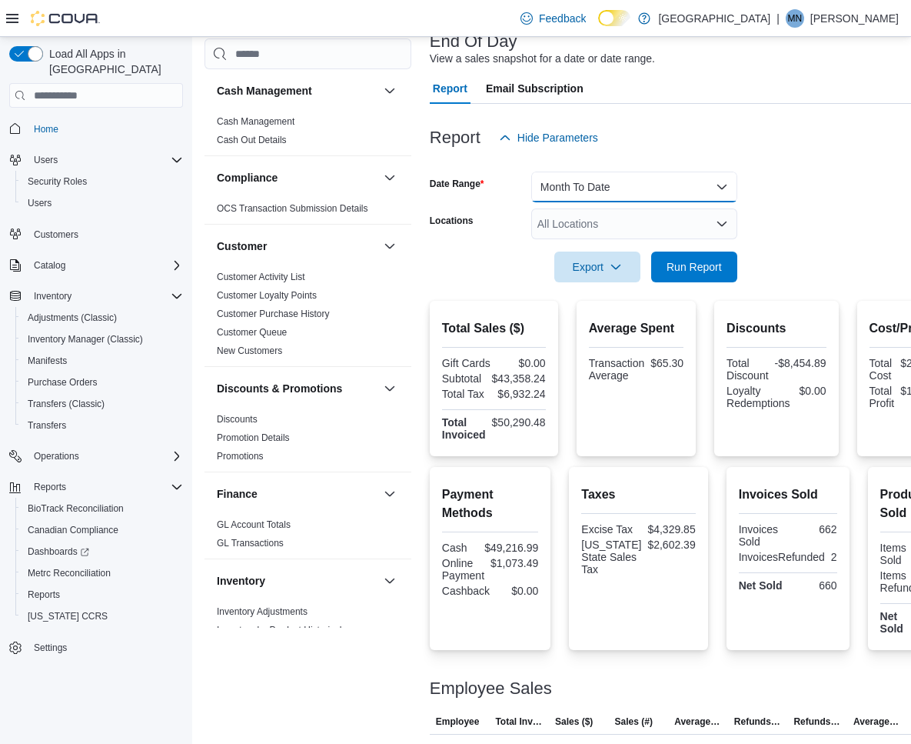
click at [654, 186] on button "Month To Date" at bounding box center [634, 187] width 206 height 31
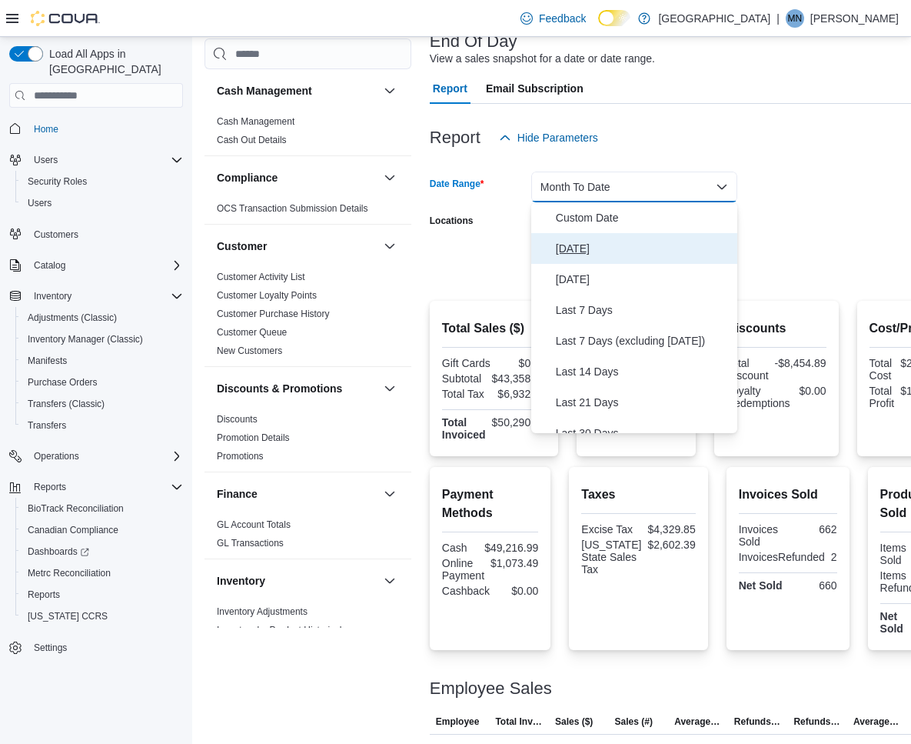
click at [587, 255] on span "[DATE]" at bounding box center [643, 248] width 175 height 18
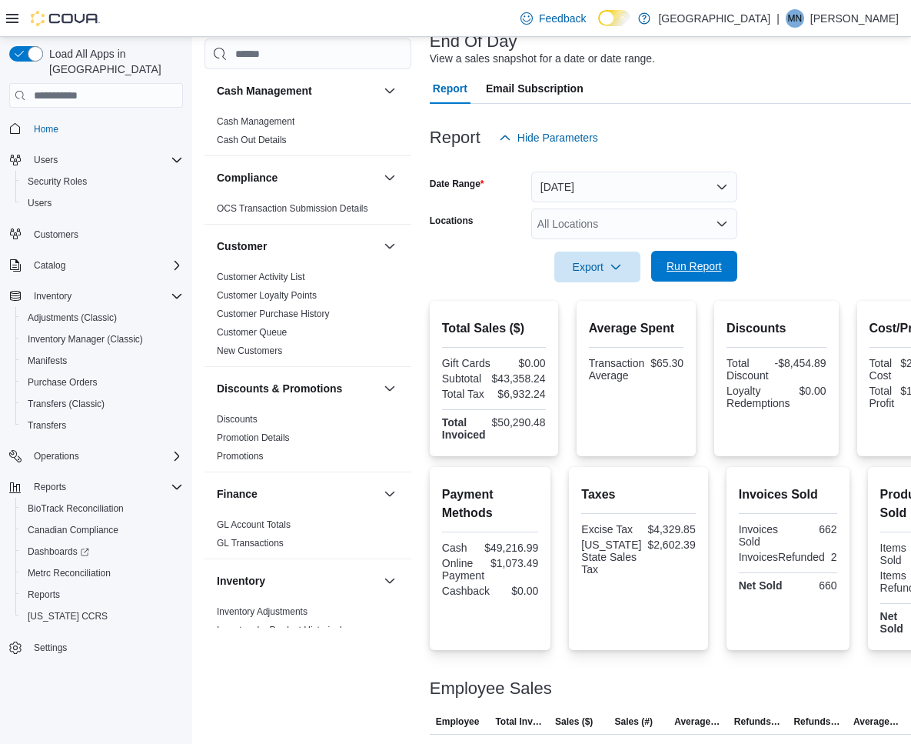
click at [709, 268] on span "Run Report" at bounding box center [694, 265] width 55 height 15
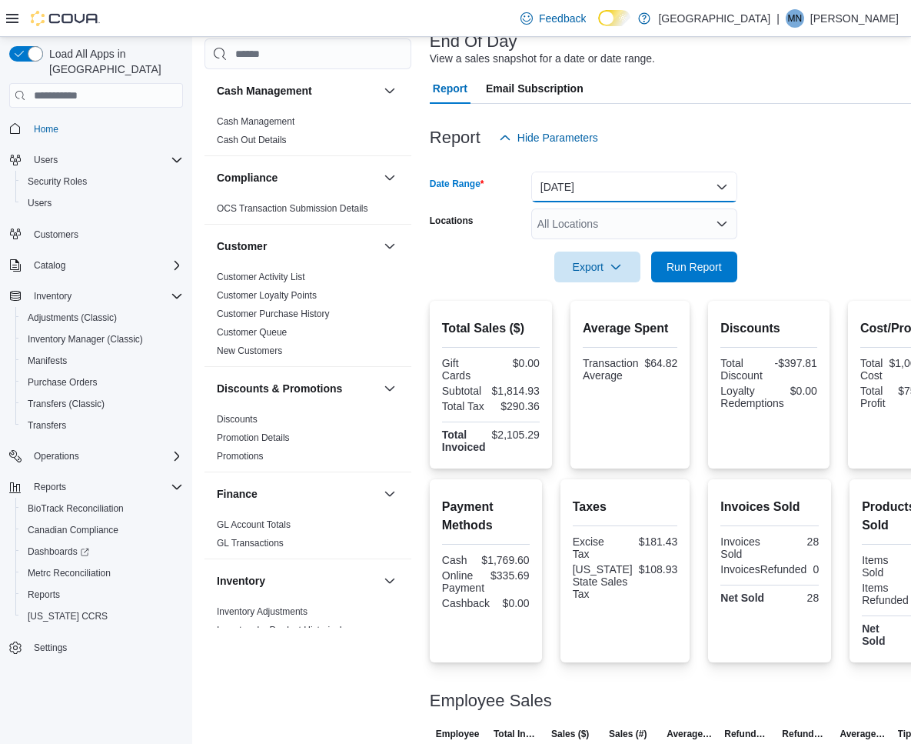
click at [672, 192] on button "[DATE]" at bounding box center [634, 187] width 206 height 31
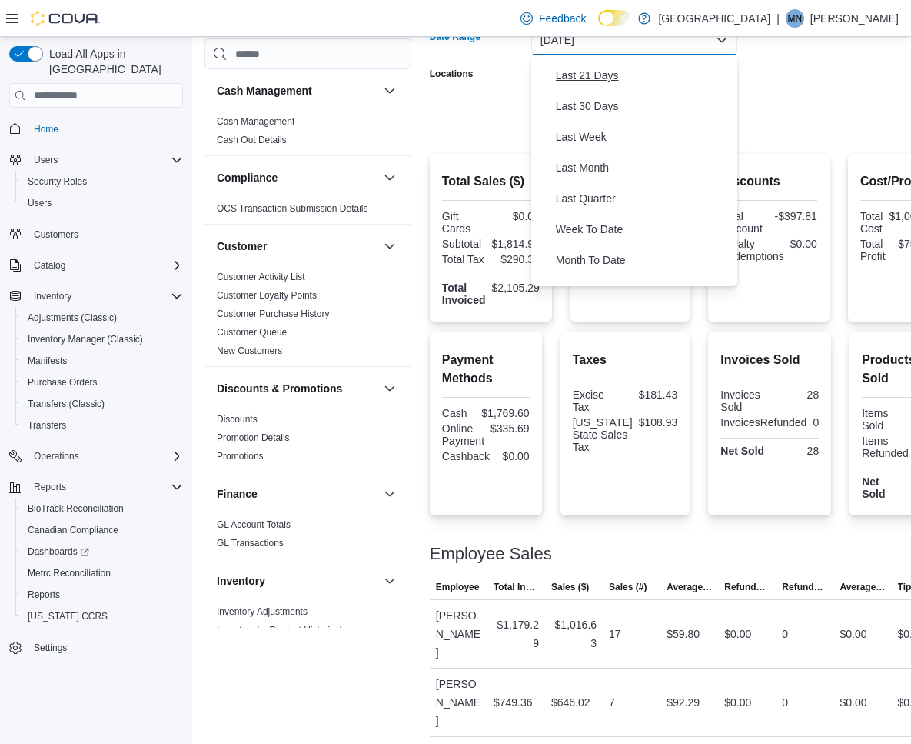
scroll to position [231, 0]
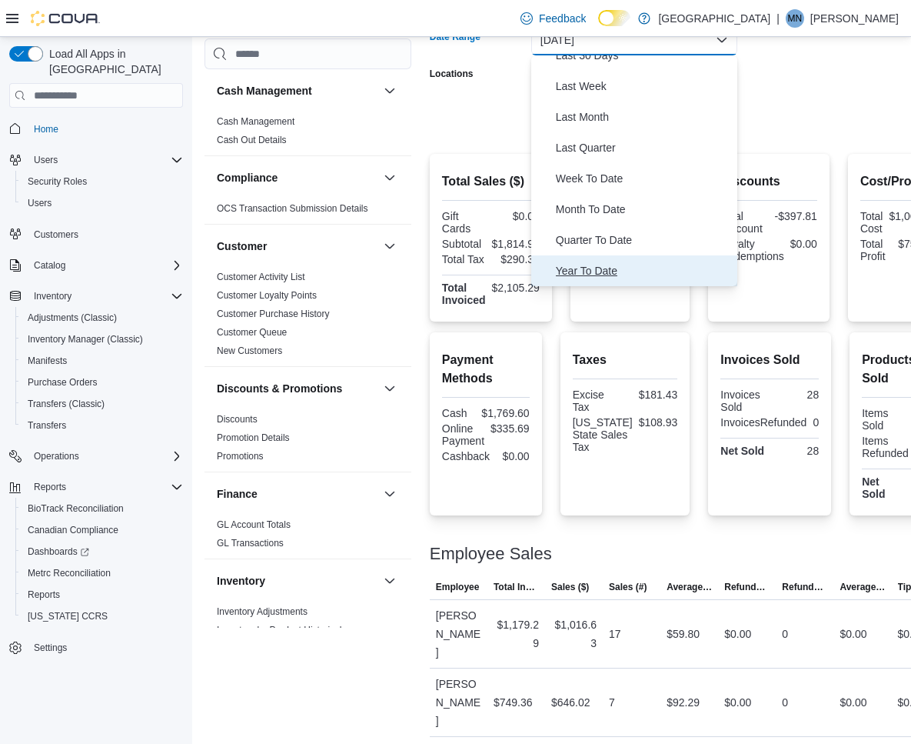
click at [593, 271] on span "Year To Date" at bounding box center [643, 270] width 175 height 18
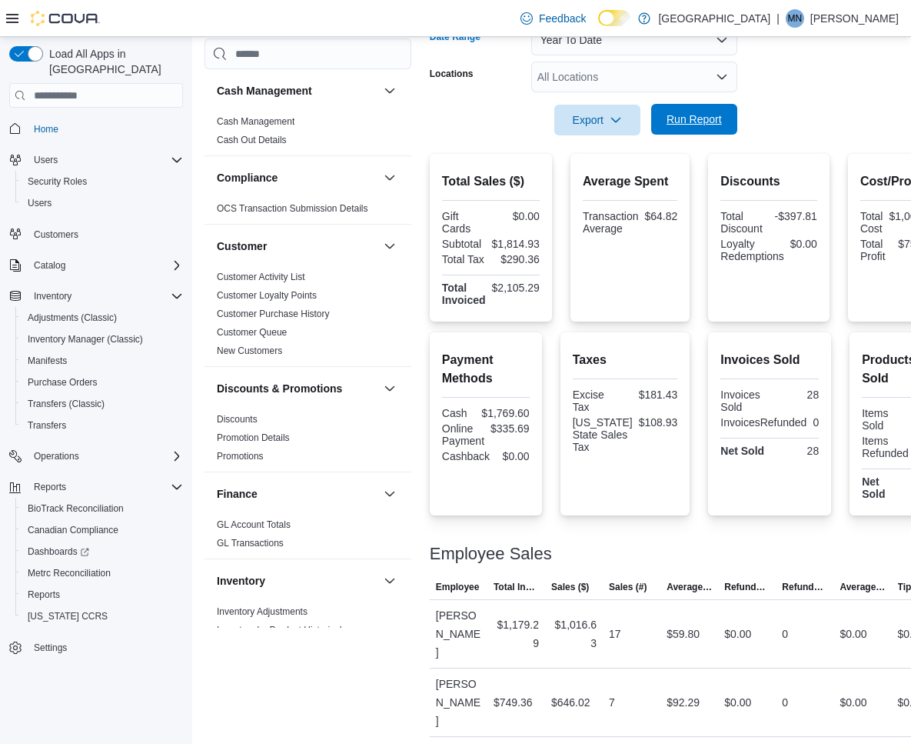
click at [703, 119] on span "Run Report" at bounding box center [694, 119] width 55 height 15
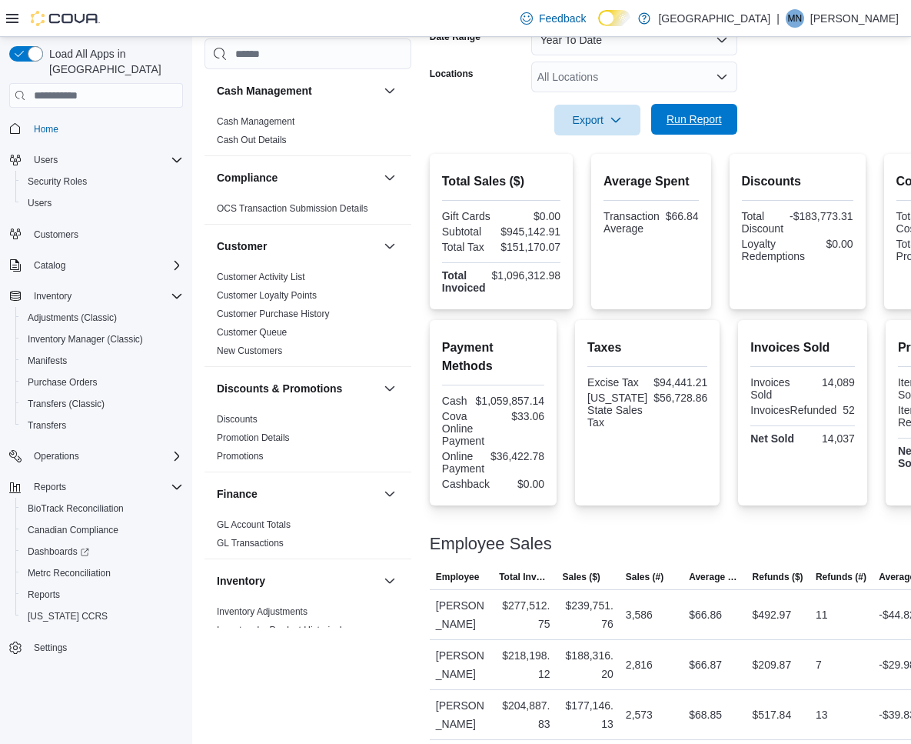
scroll to position [124, 0]
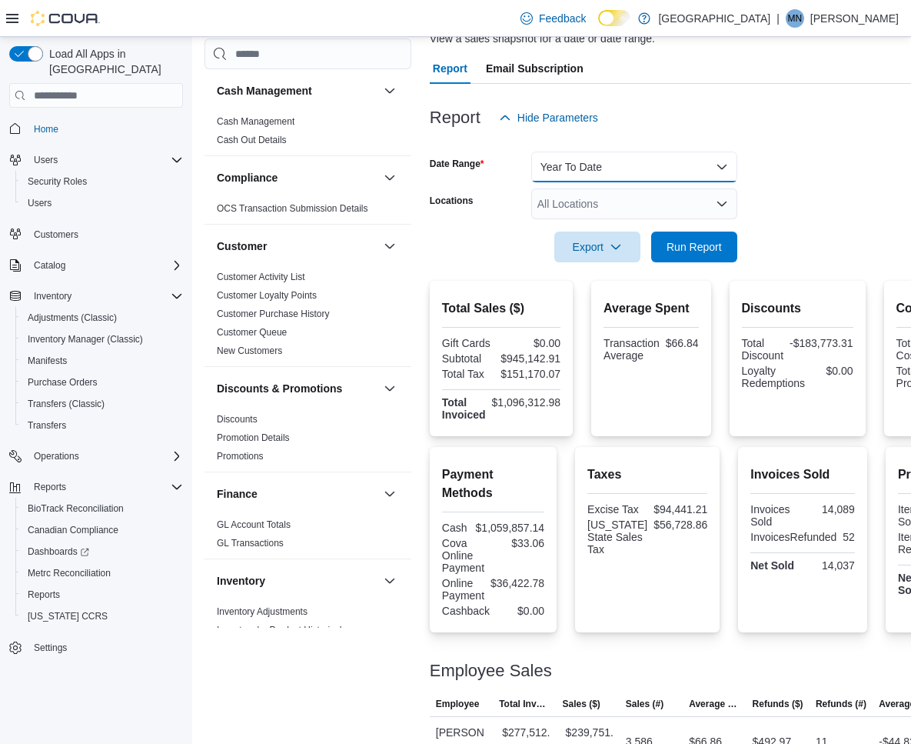
click at [672, 173] on button "Year To Date" at bounding box center [634, 167] width 206 height 31
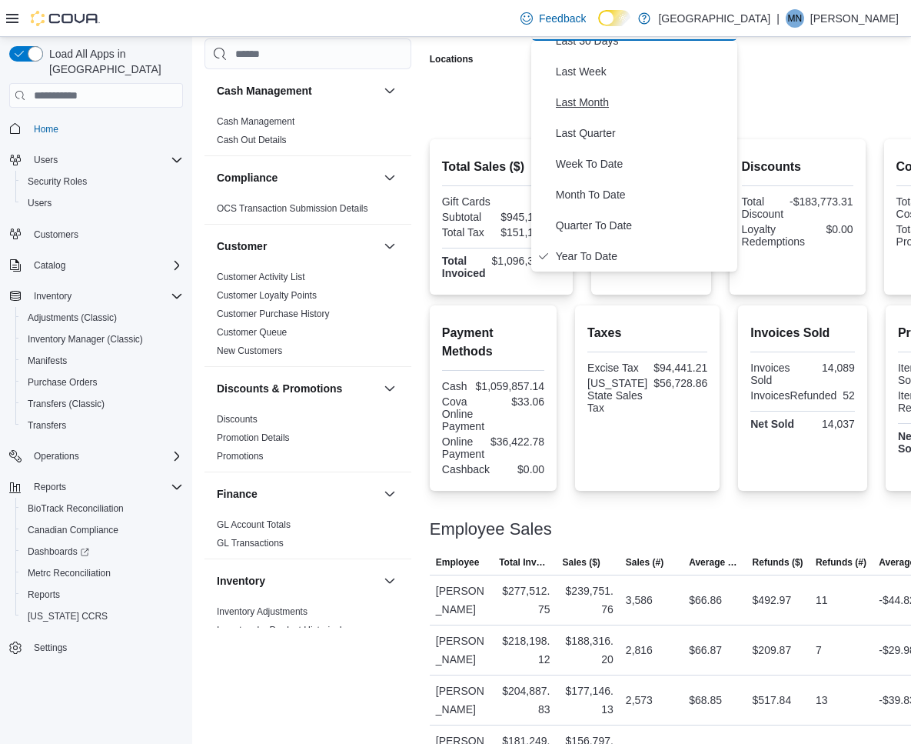
scroll to position [201, 0]
click at [606, 73] on span "Last 30 Days" at bounding box center [643, 70] width 175 height 18
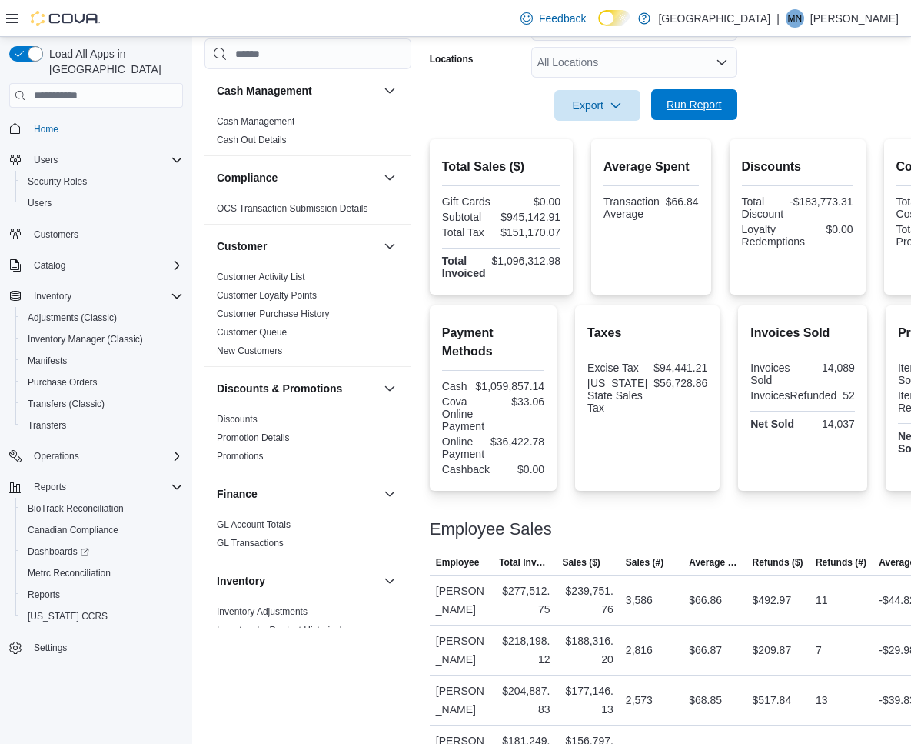
click at [682, 101] on span "Run Report" at bounding box center [694, 104] width 55 height 15
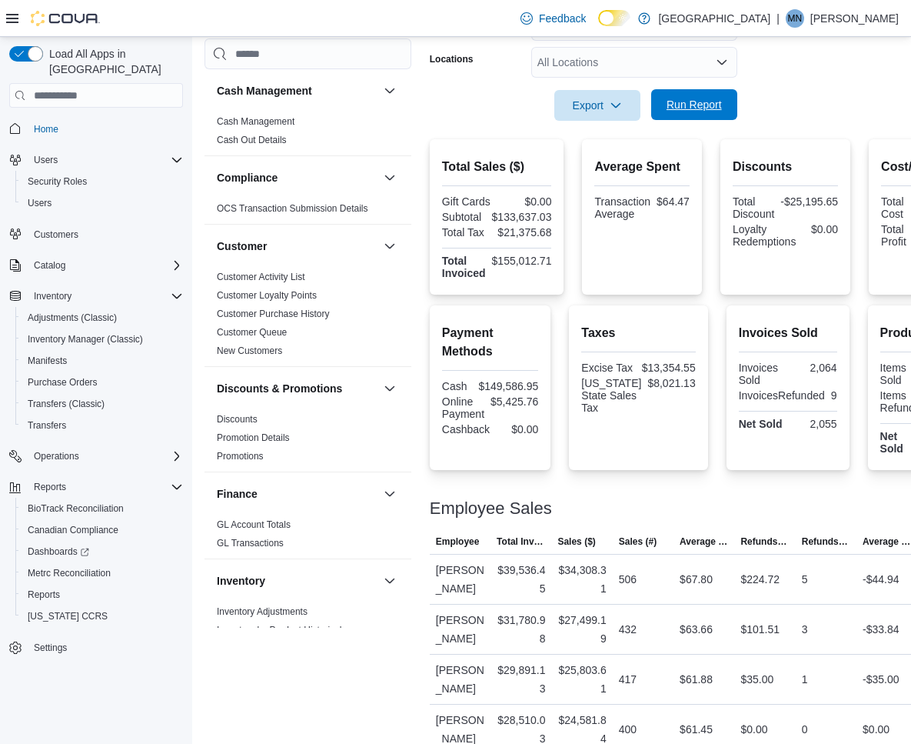
click at [680, 101] on span "Run Report" at bounding box center [694, 104] width 55 height 15
